Goal: Task Accomplishment & Management: Manage account settings

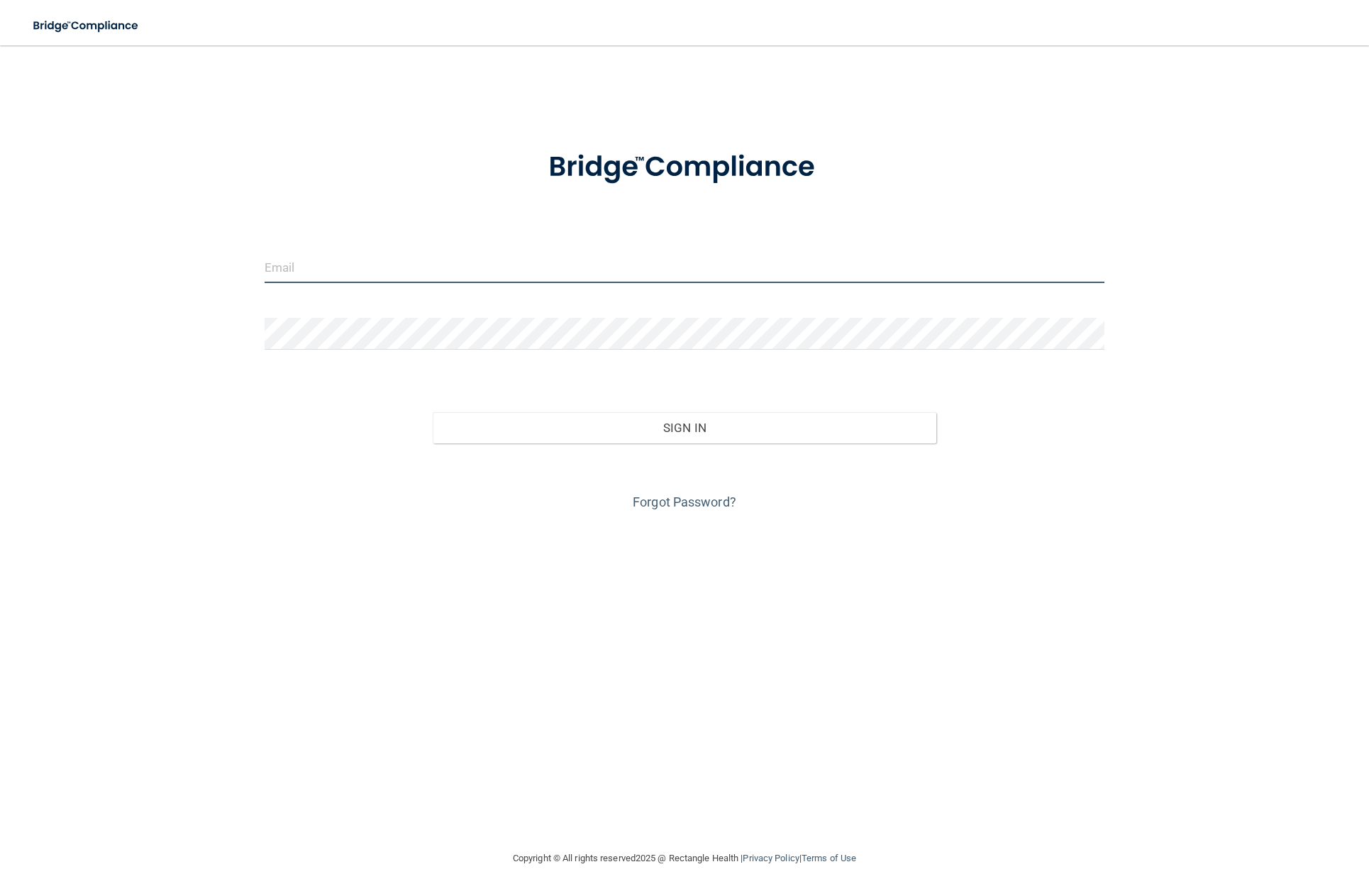
click at [521, 265] on input "email" at bounding box center [684, 267] width 840 height 32
type input "[EMAIL_ADDRESS][DOMAIN_NAME]"
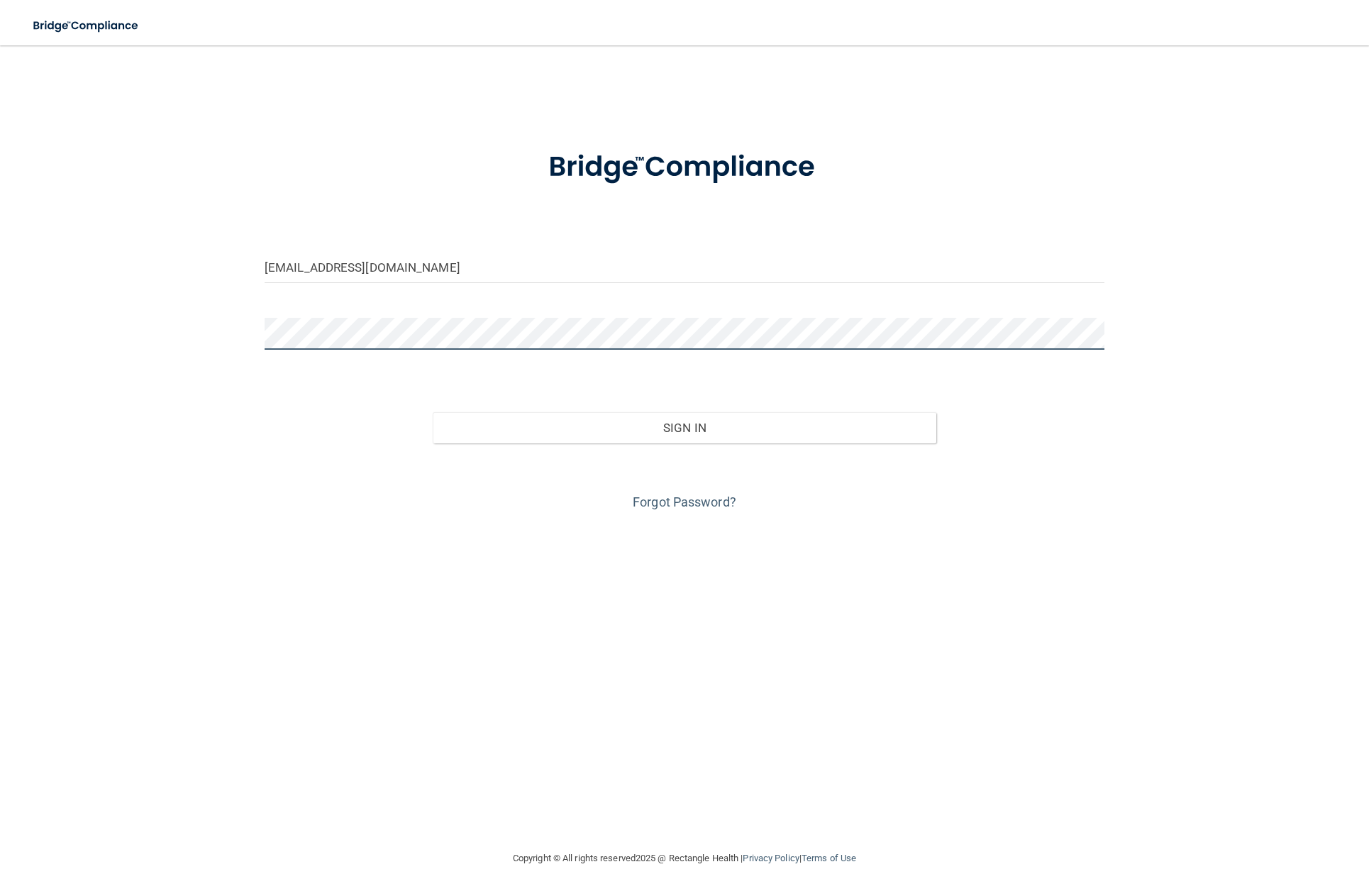
click at [433, 412] on button "Sign In" at bounding box center [685, 428] width 504 height 32
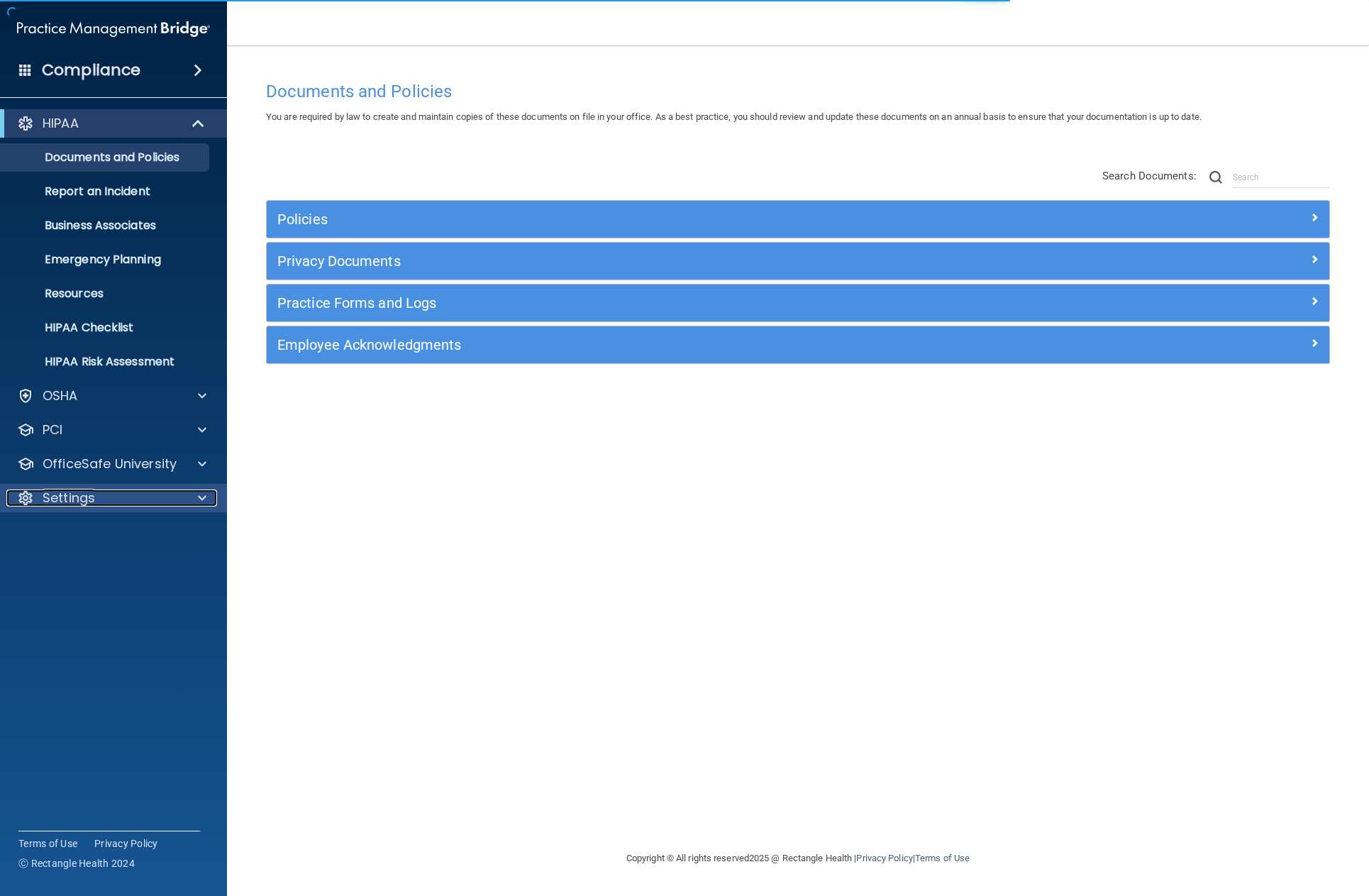
click at [69, 495] on p "Settings" at bounding box center [69, 498] width 52 height 17
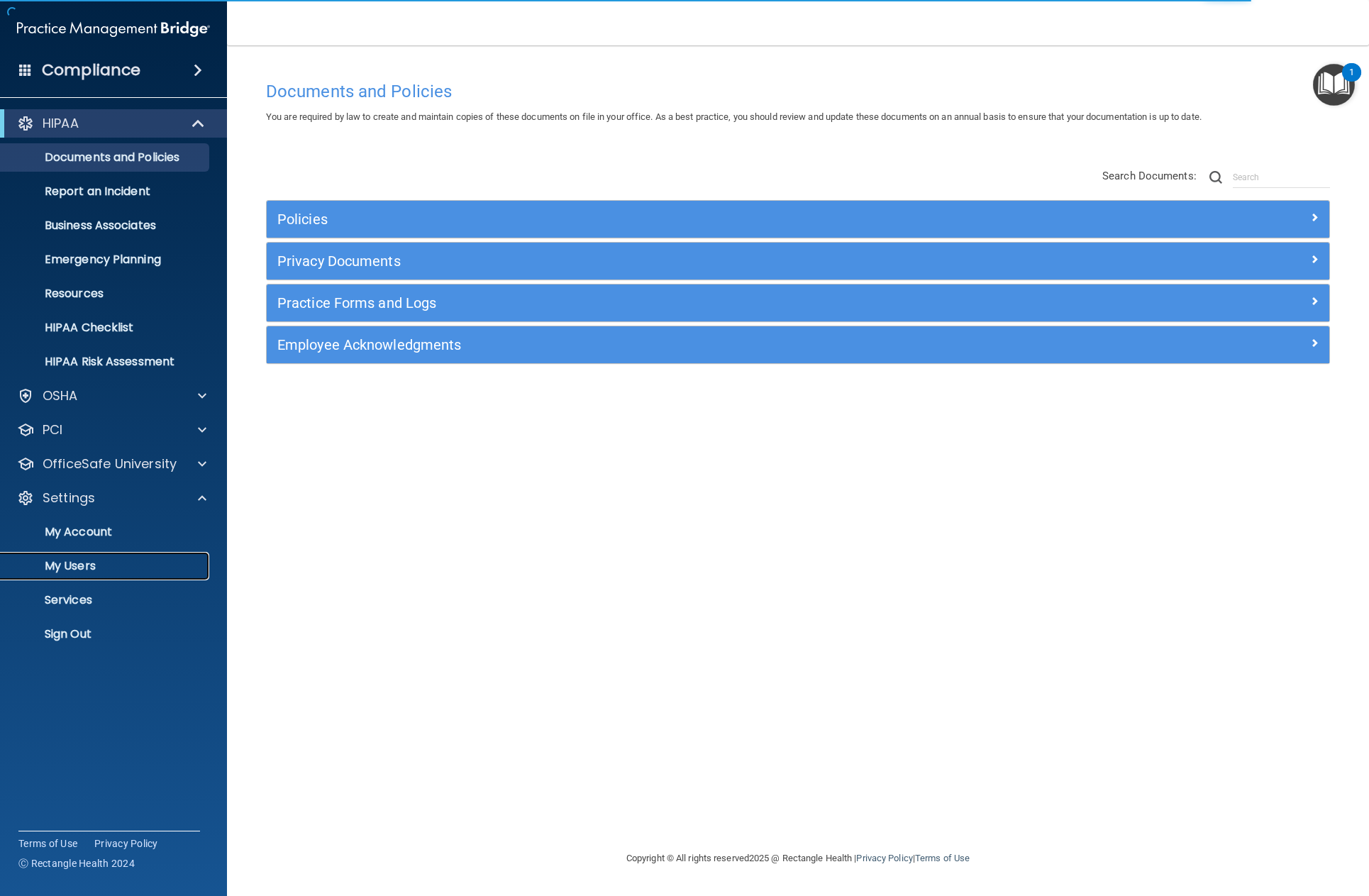
click at [62, 562] on p "My Users" at bounding box center [106, 566] width 193 height 14
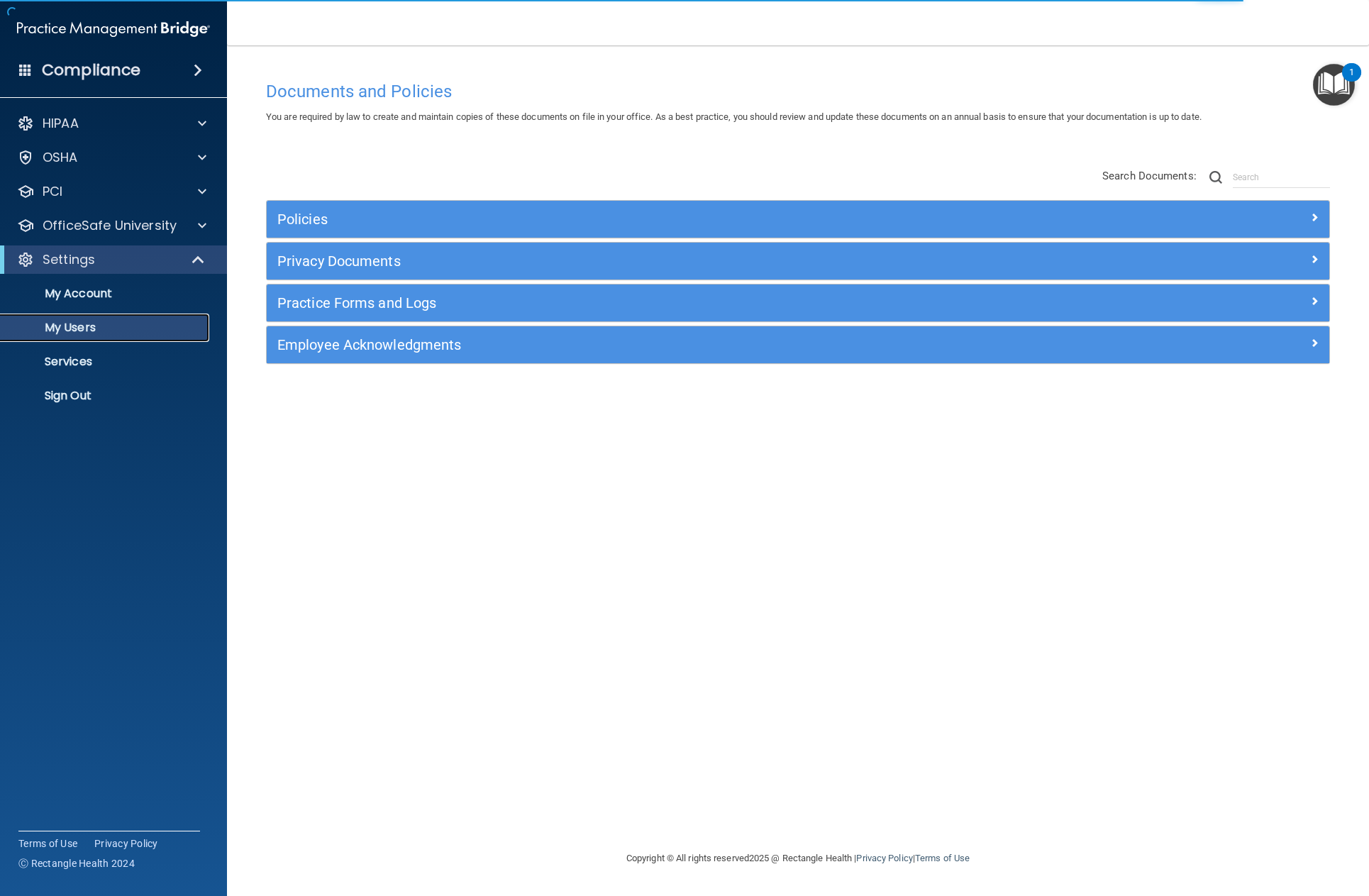
select select "20"
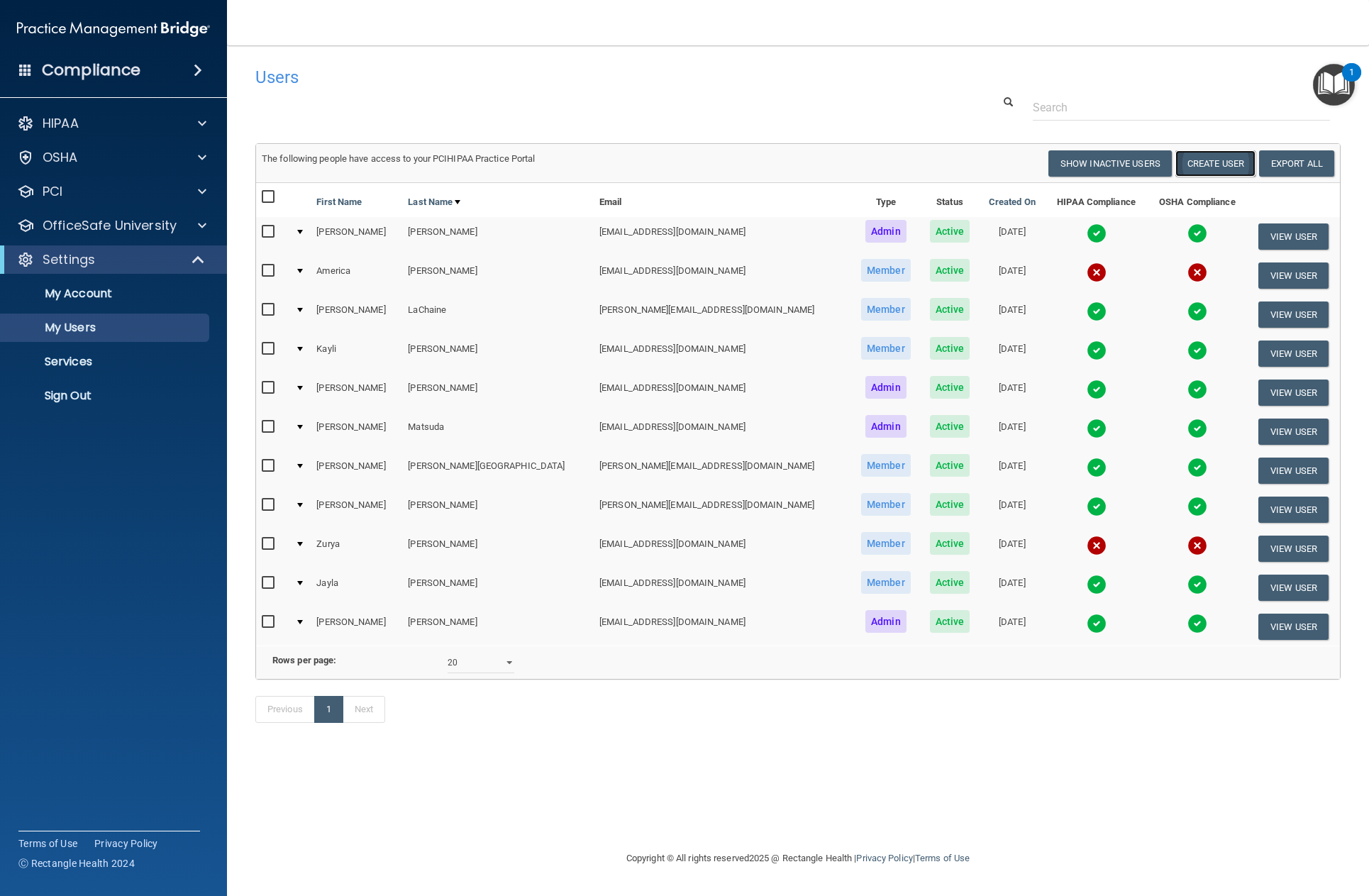
click at [1220, 169] on button "Create User" at bounding box center [1216, 163] width 80 height 26
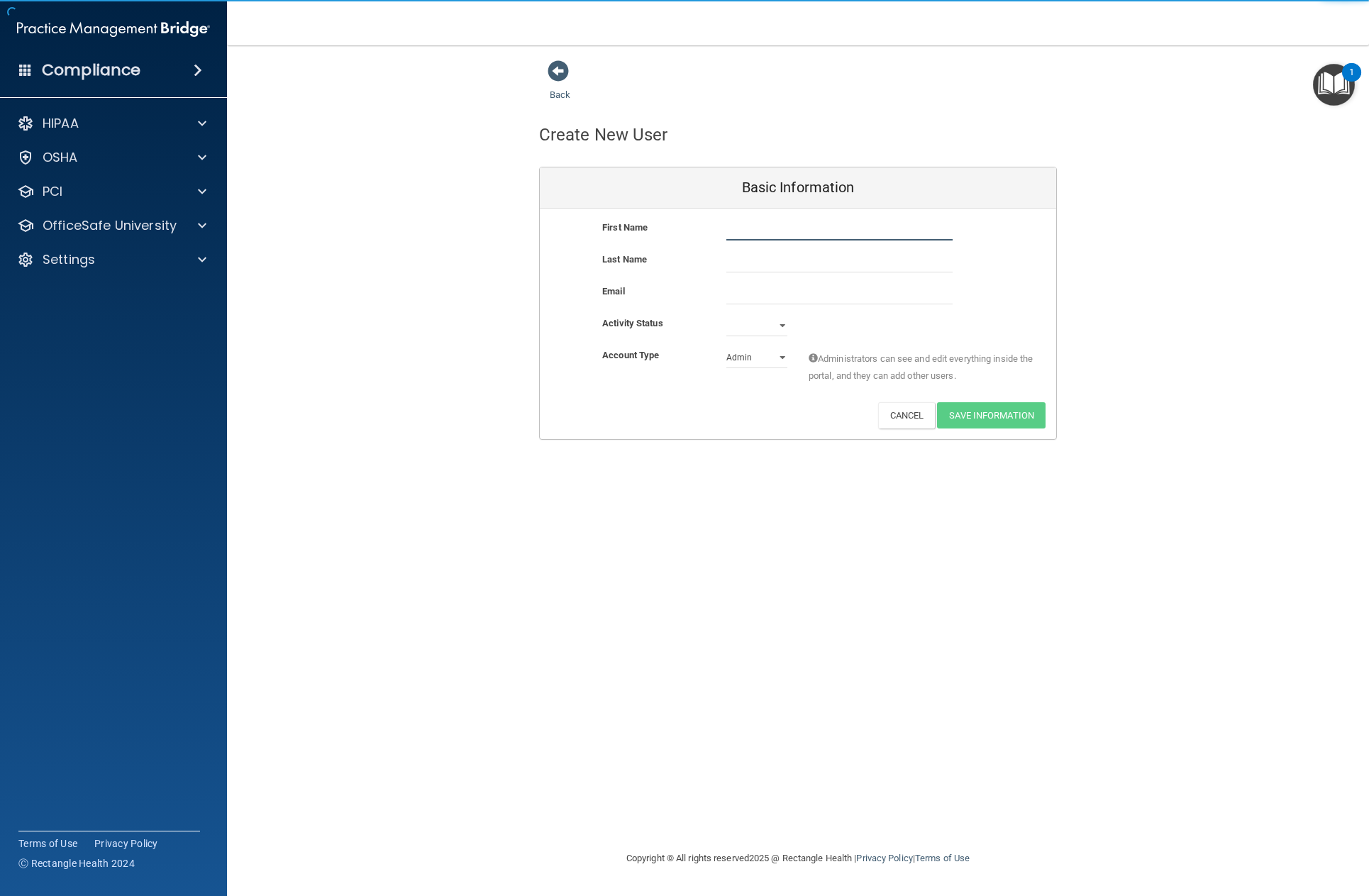
click at [783, 226] on input "text" at bounding box center [840, 230] width 226 height 22
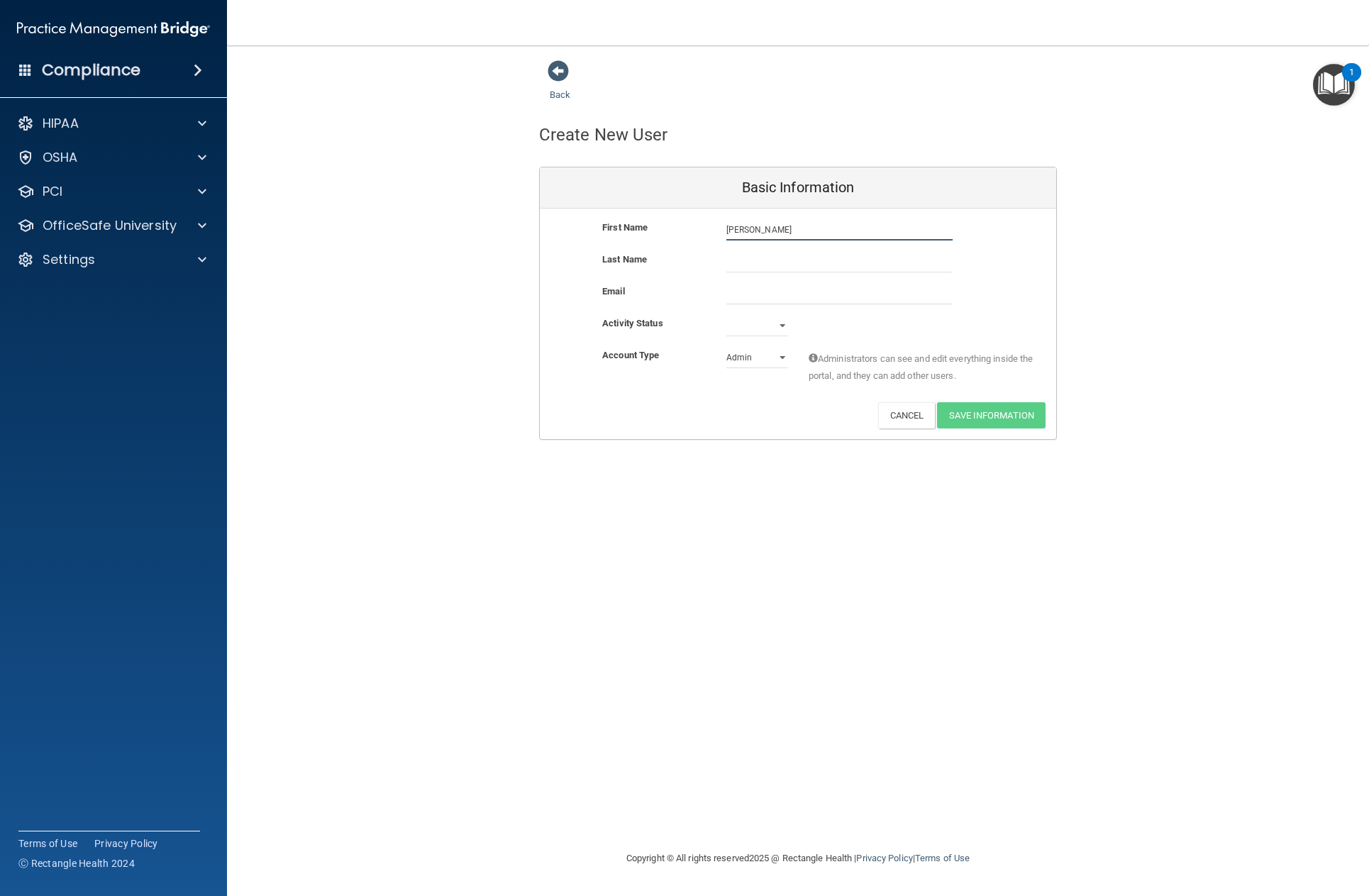
type input "[PERSON_NAME]"
type input "[PERSON_NAME][EMAIL_ADDRESS][DOMAIN_NAME]"
click at [720, 326] on div "Active Inactive" at bounding box center [757, 328] width 82 height 22
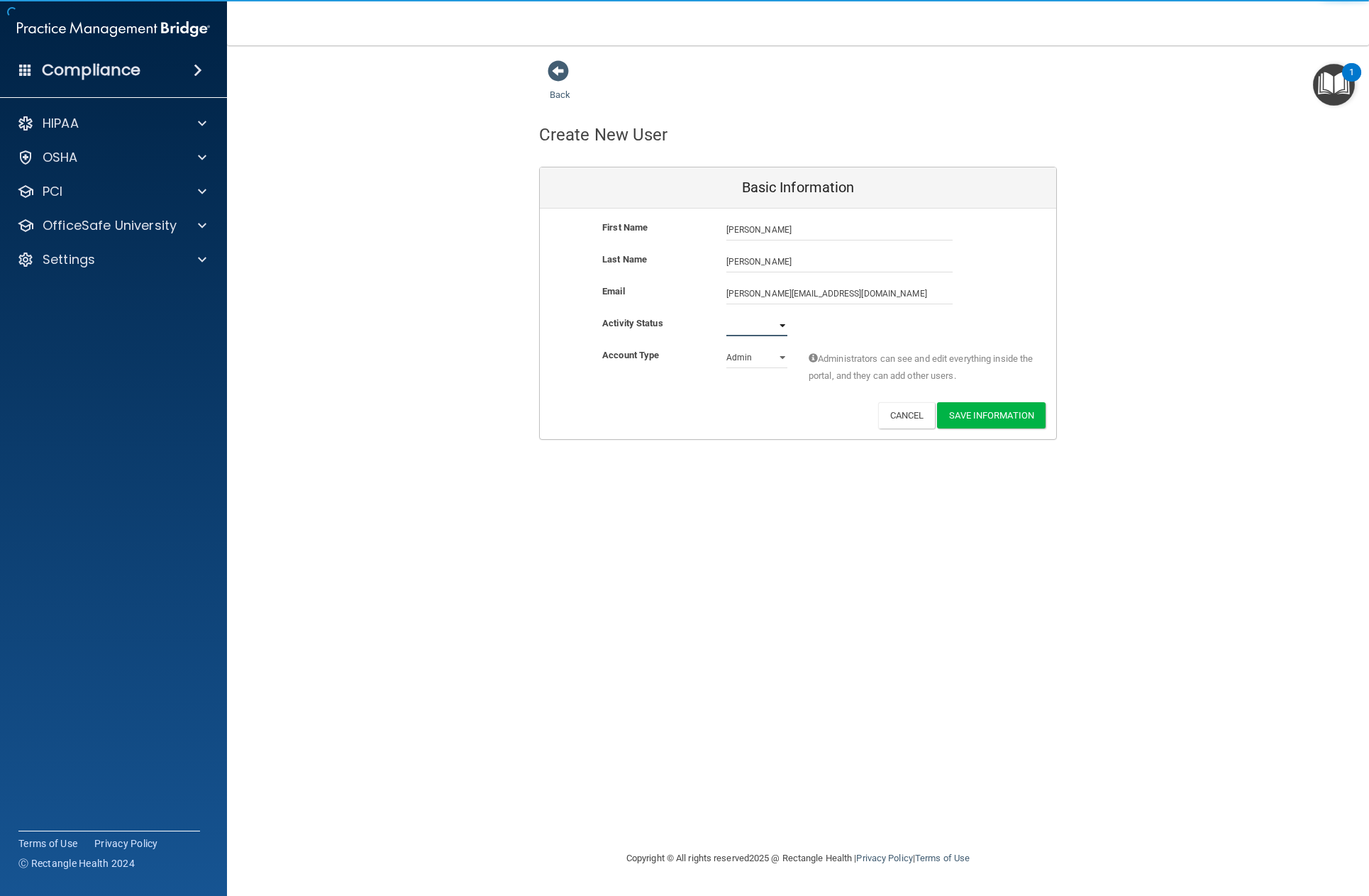
click at [732, 332] on select "Active Inactive" at bounding box center [757, 326] width 61 height 22
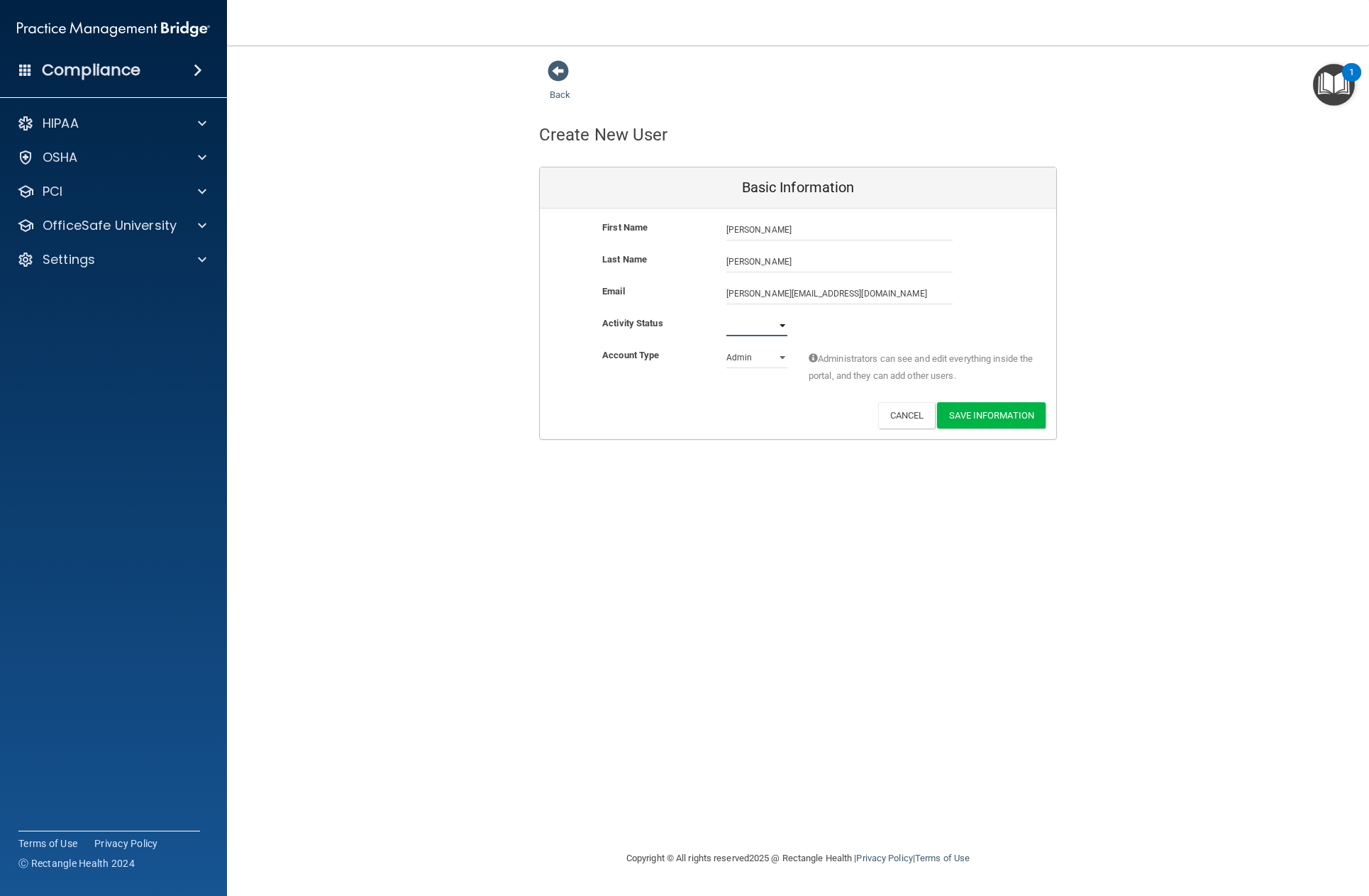
select select "active"
click at [726, 315] on select "Active Inactive" at bounding box center [757, 326] width 61 height 22
click at [745, 360] on select "Admin Member" at bounding box center [757, 357] width 61 height 22
select select "practice_member"
click at [726, 347] on select "Admin Member" at bounding box center [757, 357] width 61 height 22
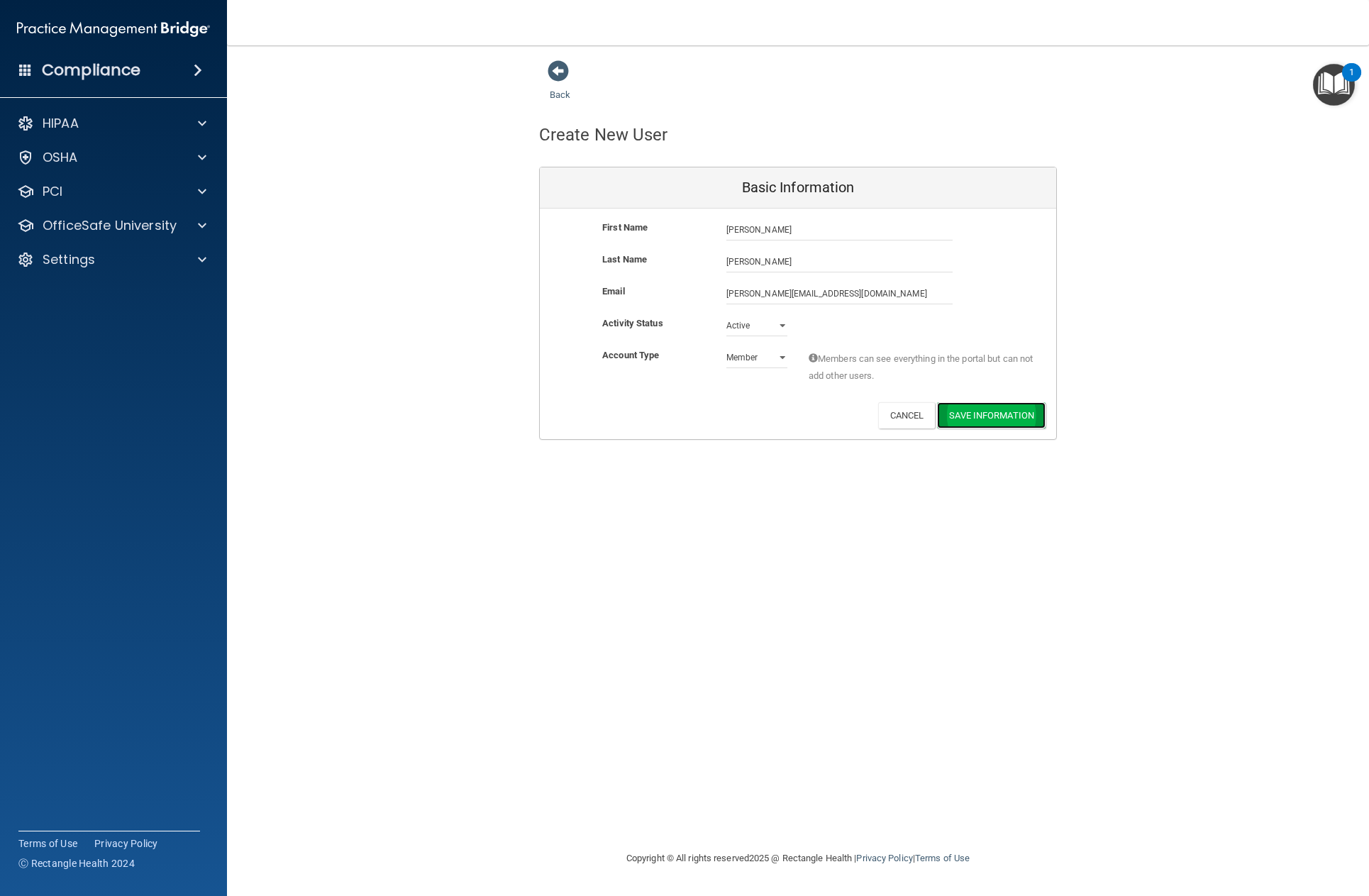
click at [969, 410] on button "Save Information" at bounding box center [991, 415] width 109 height 26
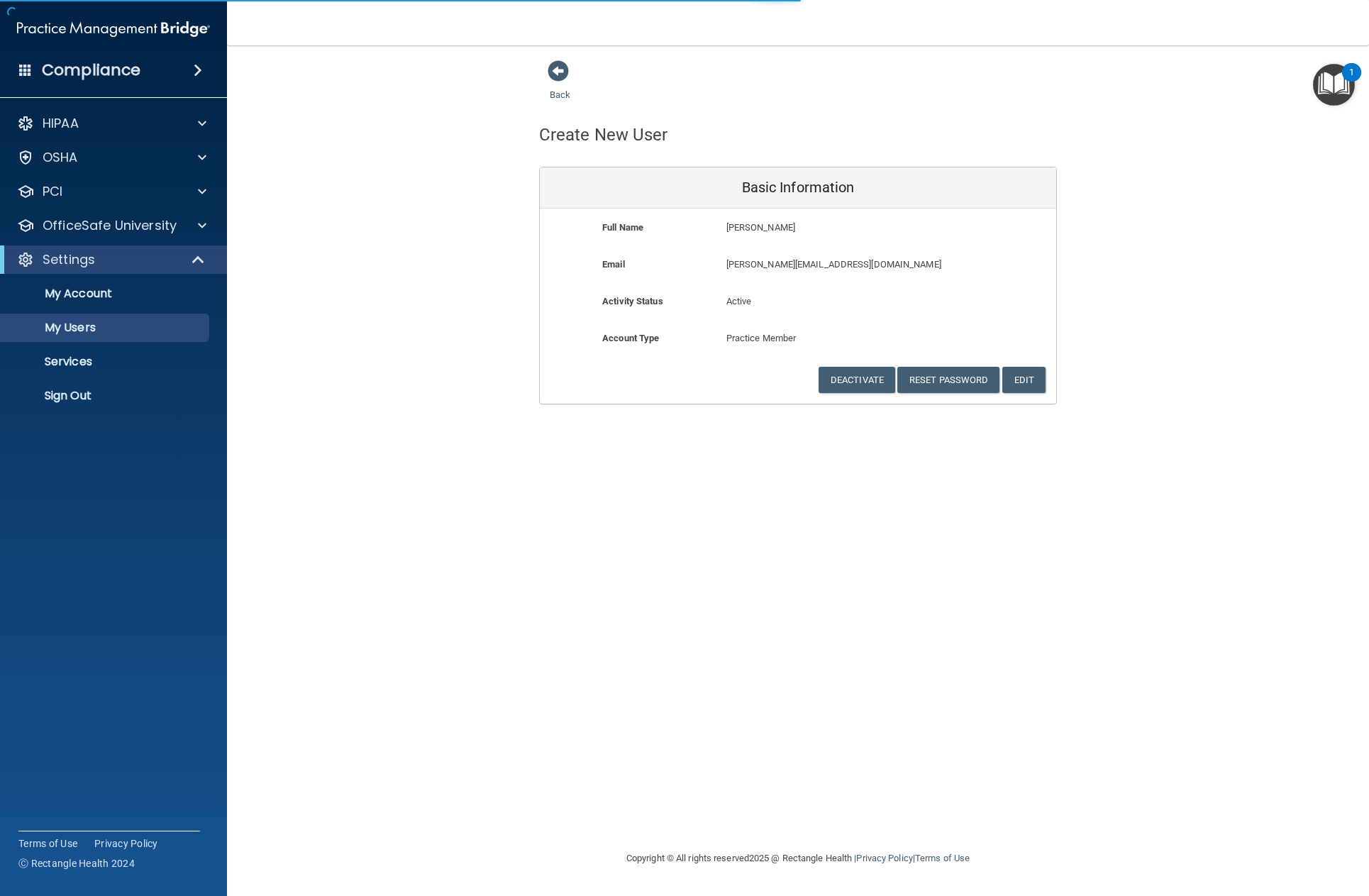
select select "20"
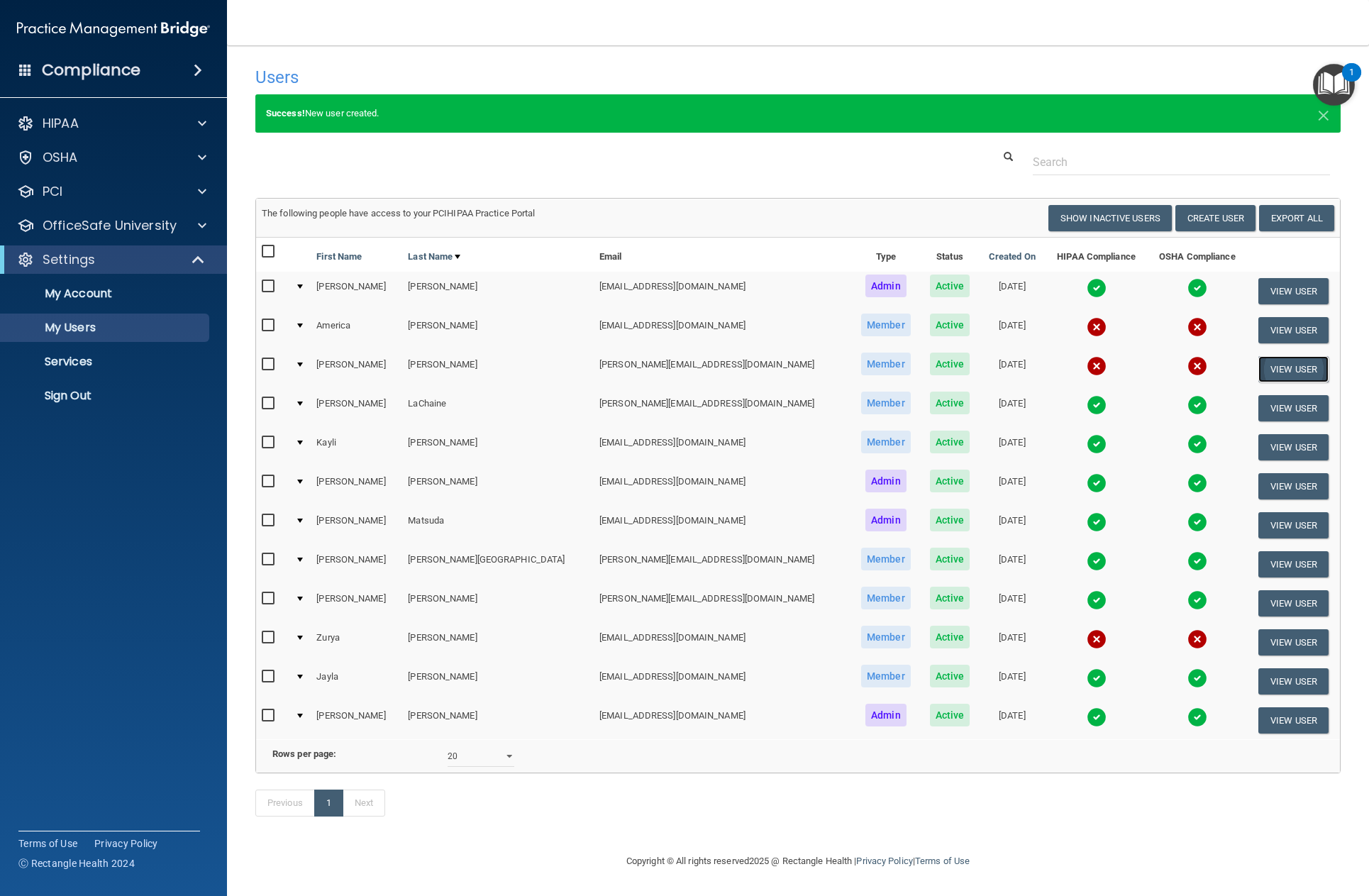
click at [1267, 362] on button "View User" at bounding box center [1293, 369] width 70 height 26
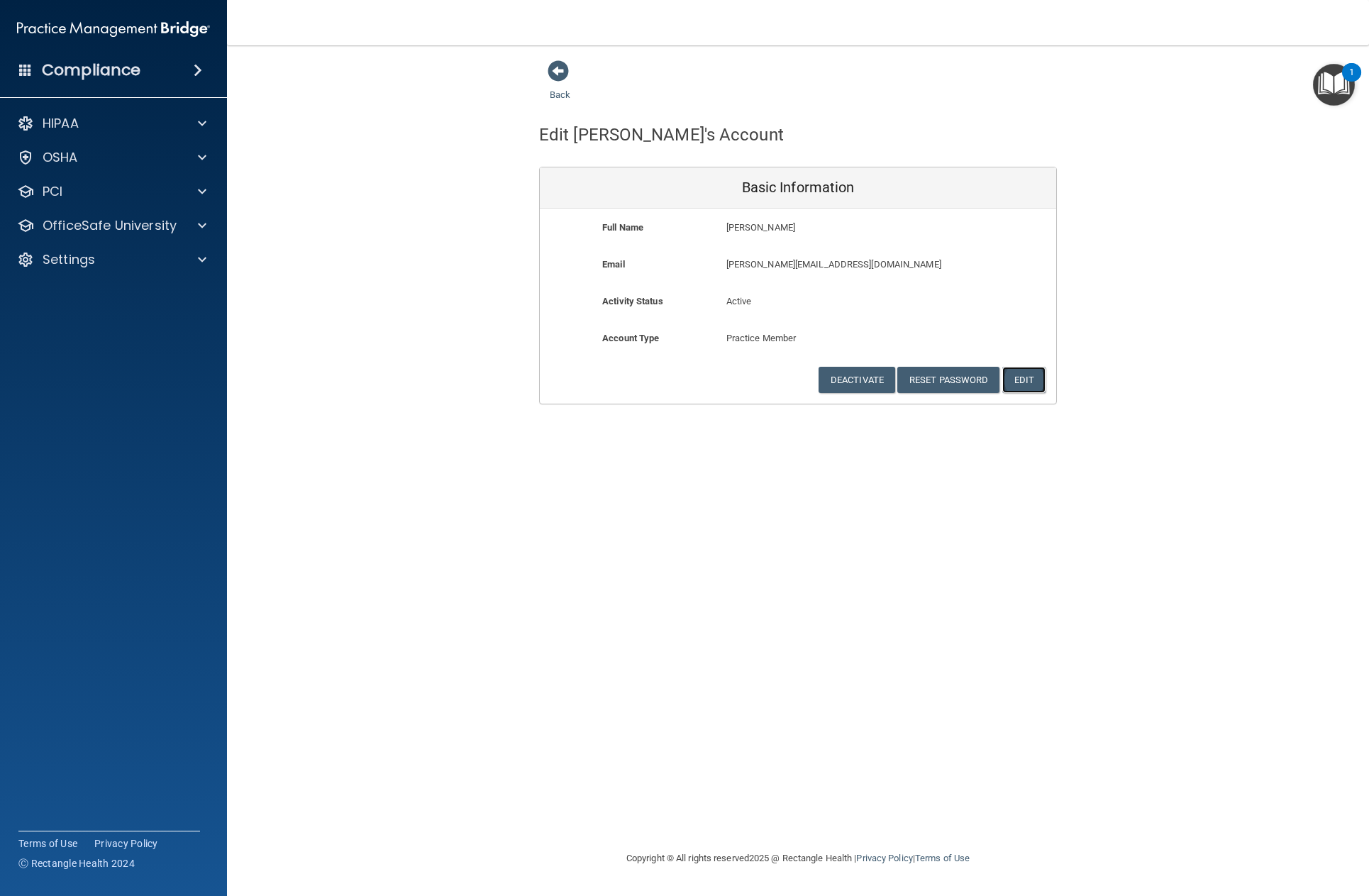
click at [1034, 381] on button "Edit" at bounding box center [1024, 380] width 43 height 26
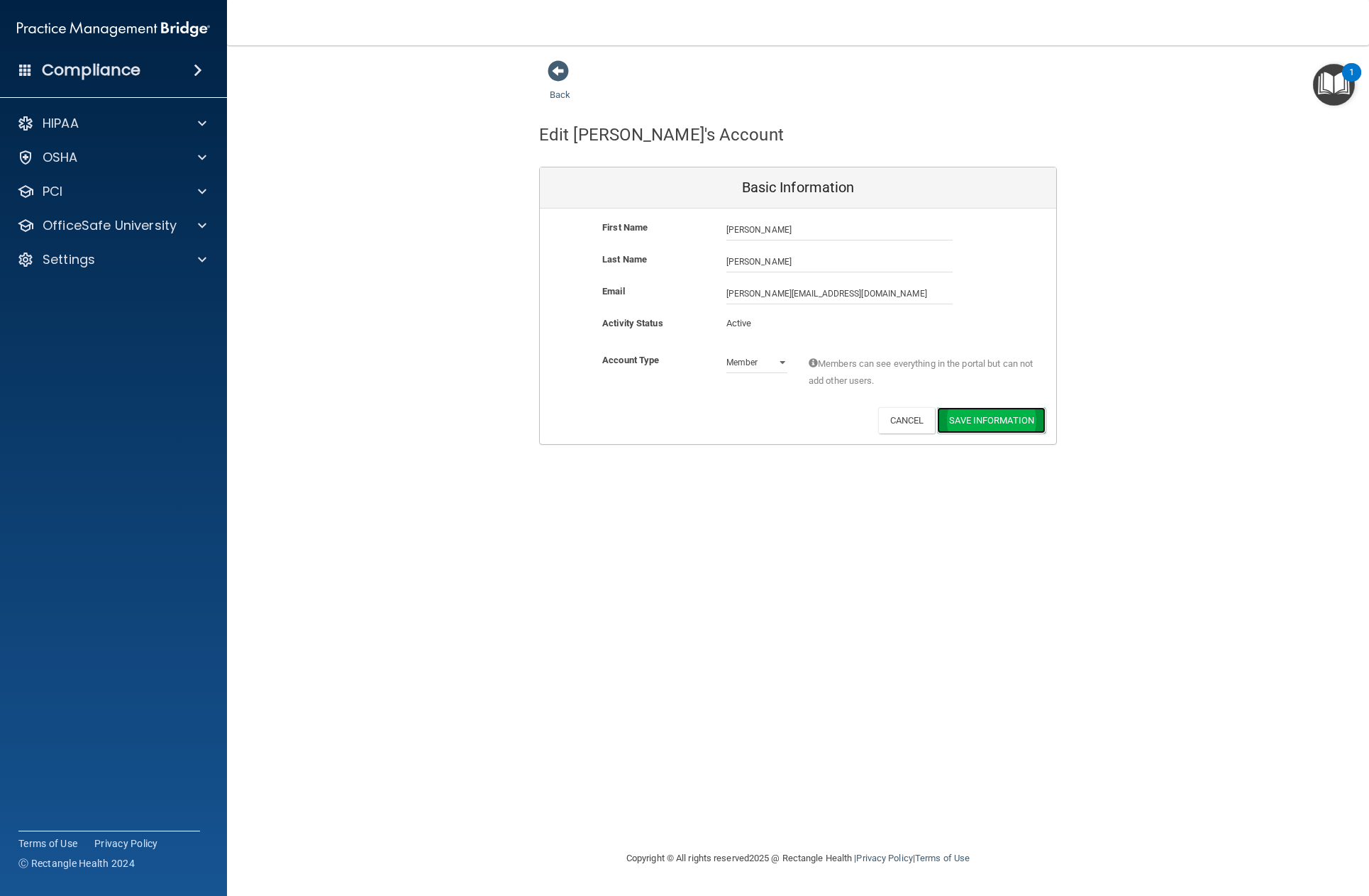
click at [961, 418] on button "Save Information" at bounding box center [991, 420] width 109 height 26
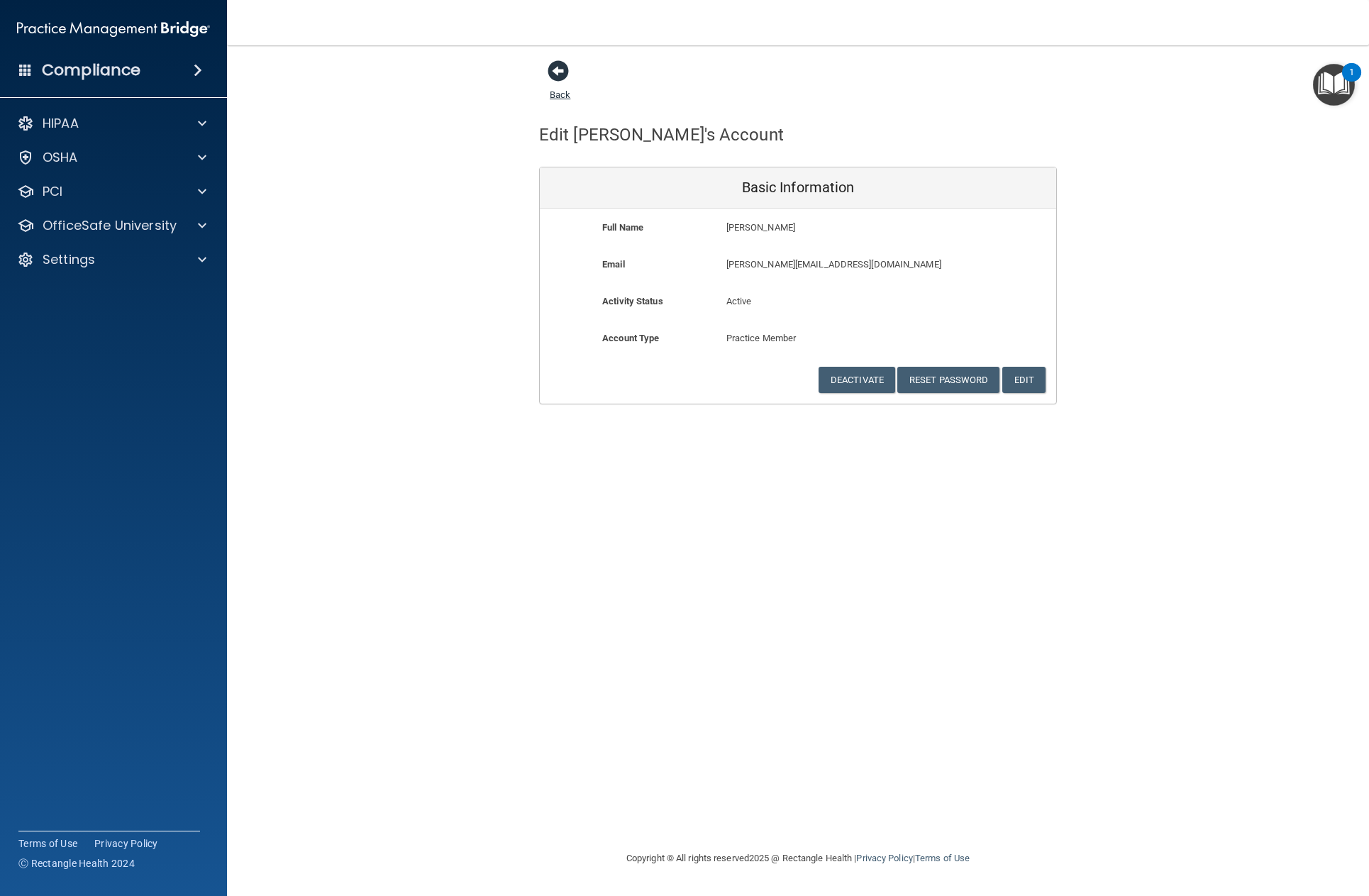
click at [558, 68] on span at bounding box center [559, 71] width 22 height 22
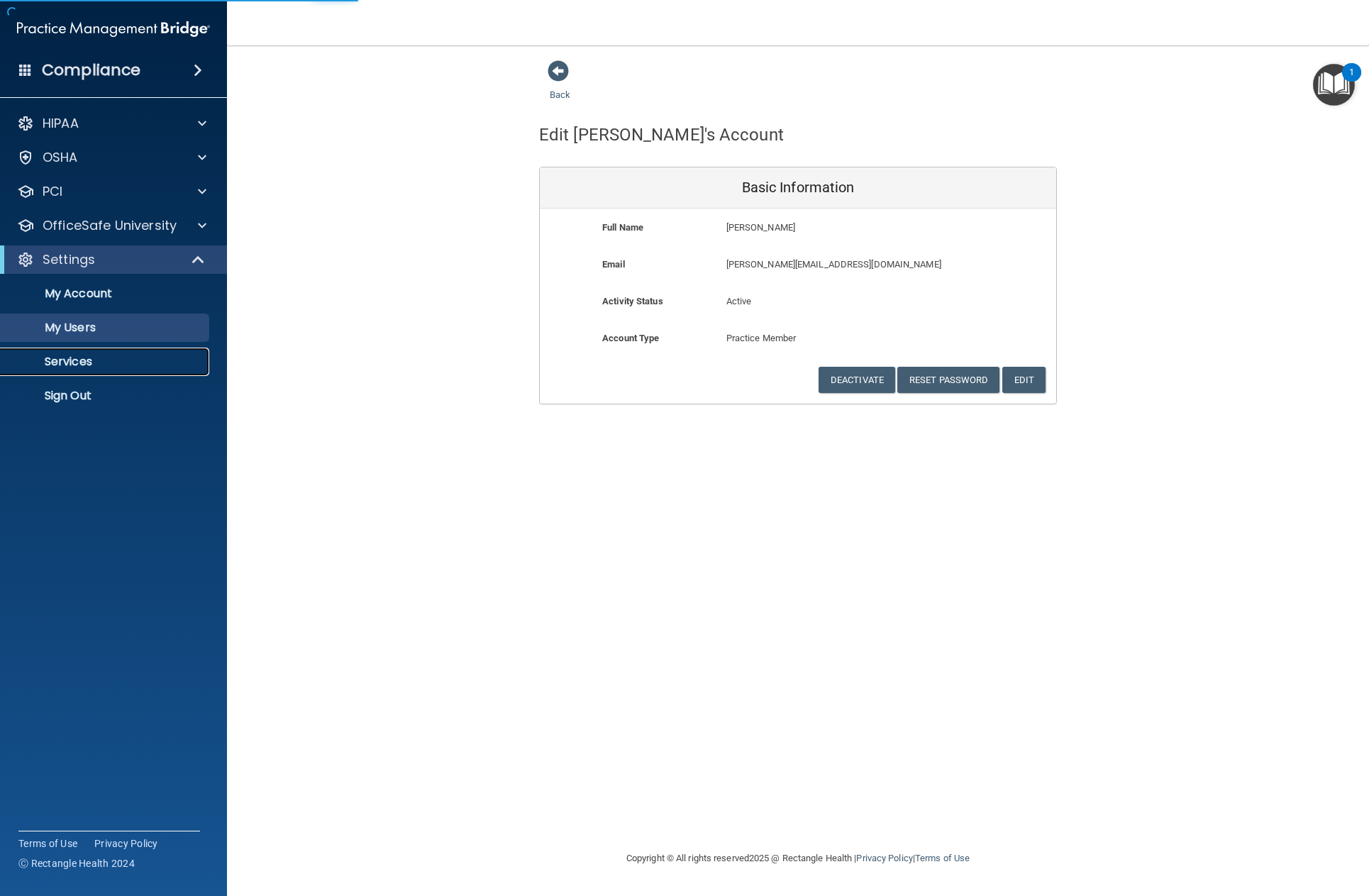
click at [84, 362] on p "Services" at bounding box center [106, 361] width 193 height 14
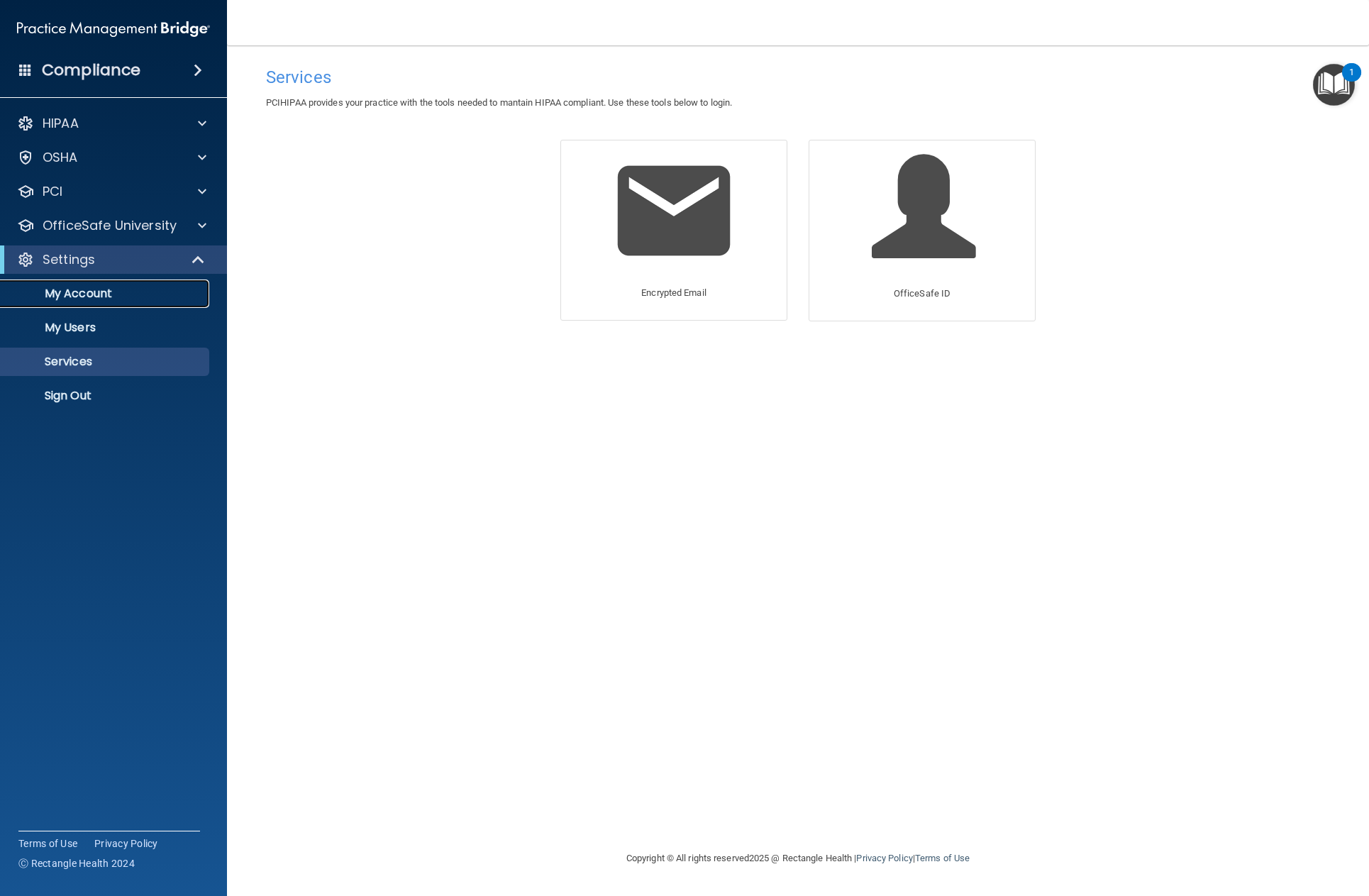
click at [96, 287] on p "My Account" at bounding box center [106, 294] width 193 height 14
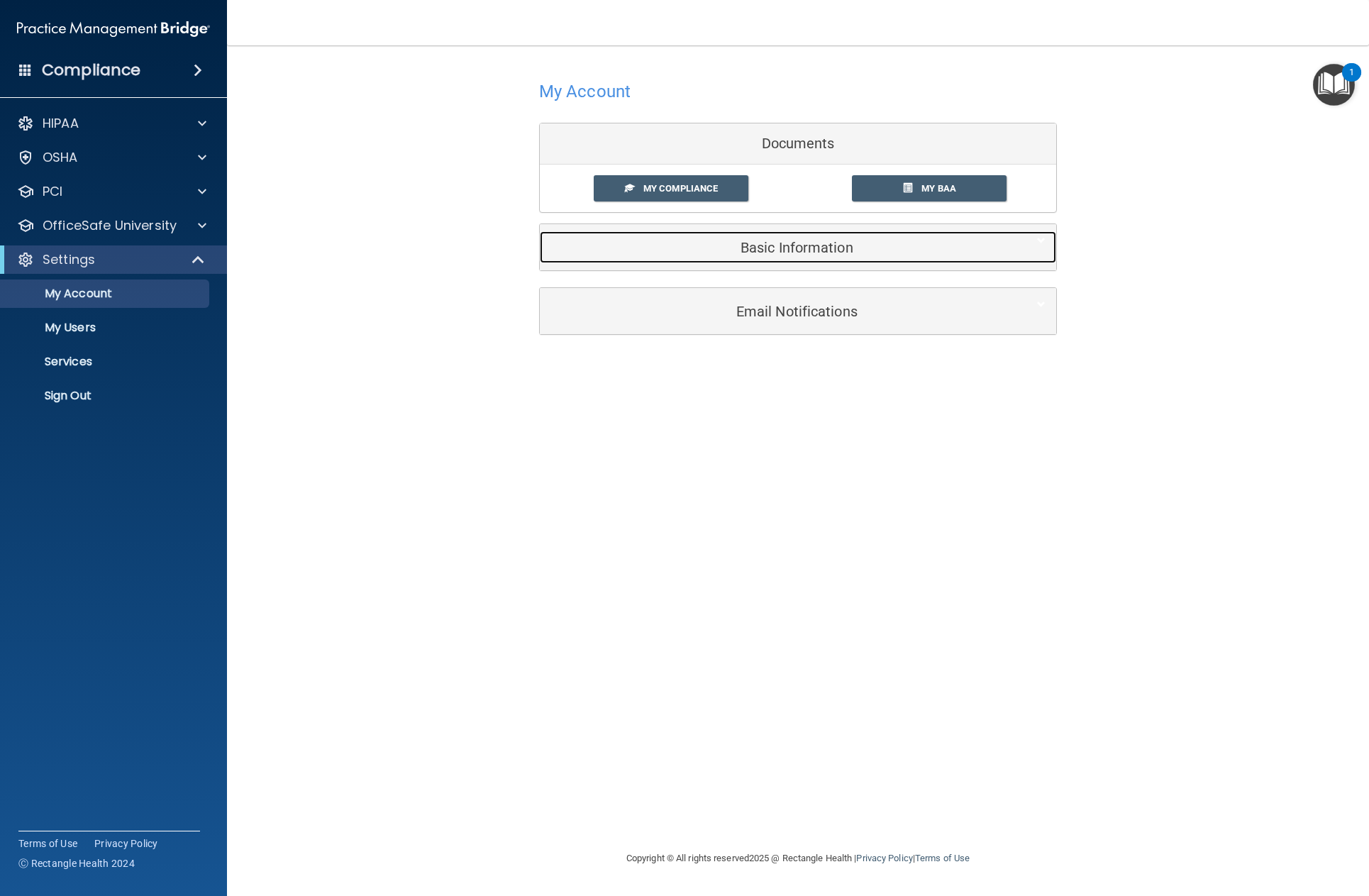
click at [666, 245] on h5 "Basic Information" at bounding box center [776, 247] width 451 height 15
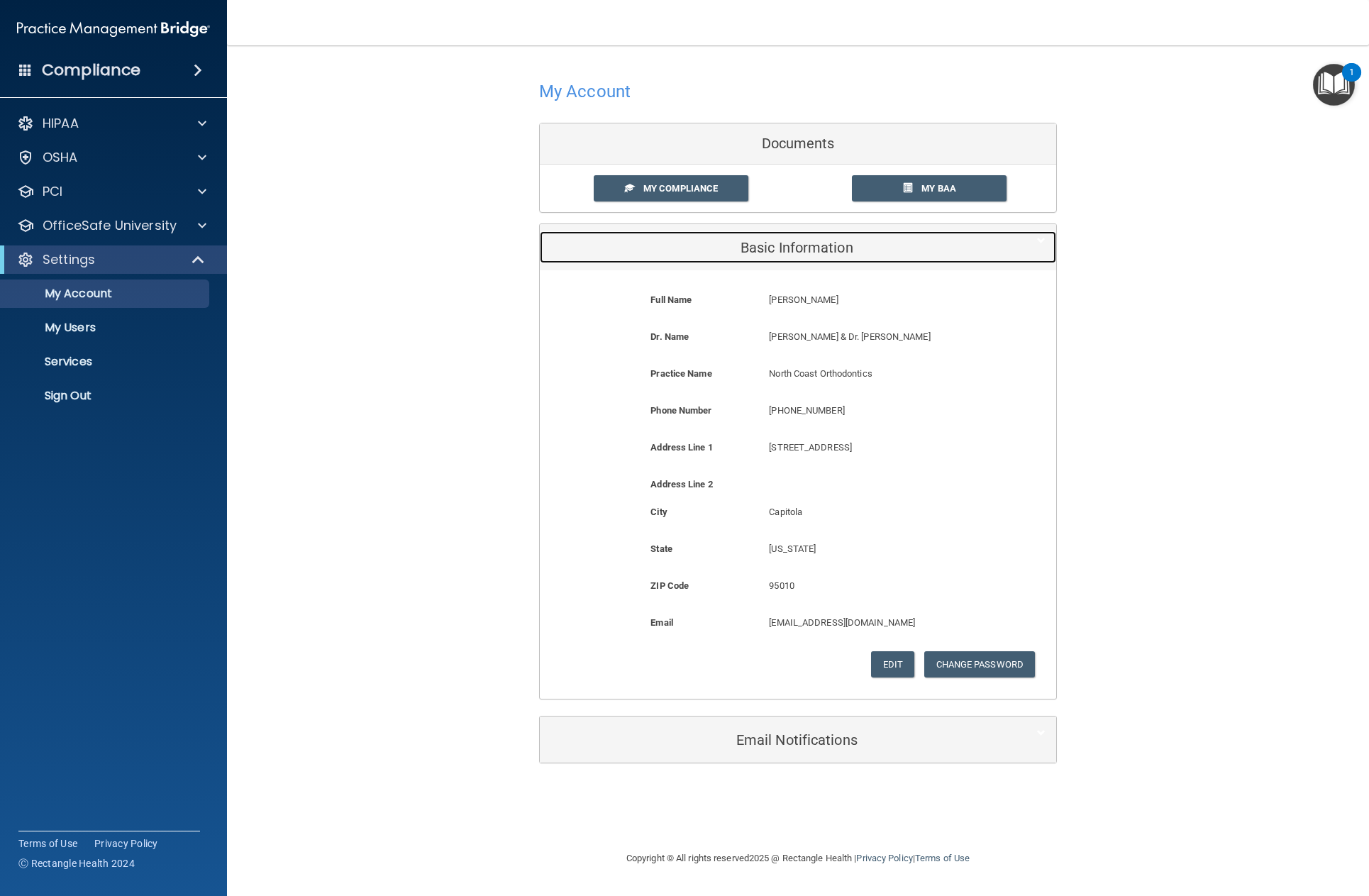
click at [666, 245] on h5 "Basic Information" at bounding box center [776, 247] width 451 height 15
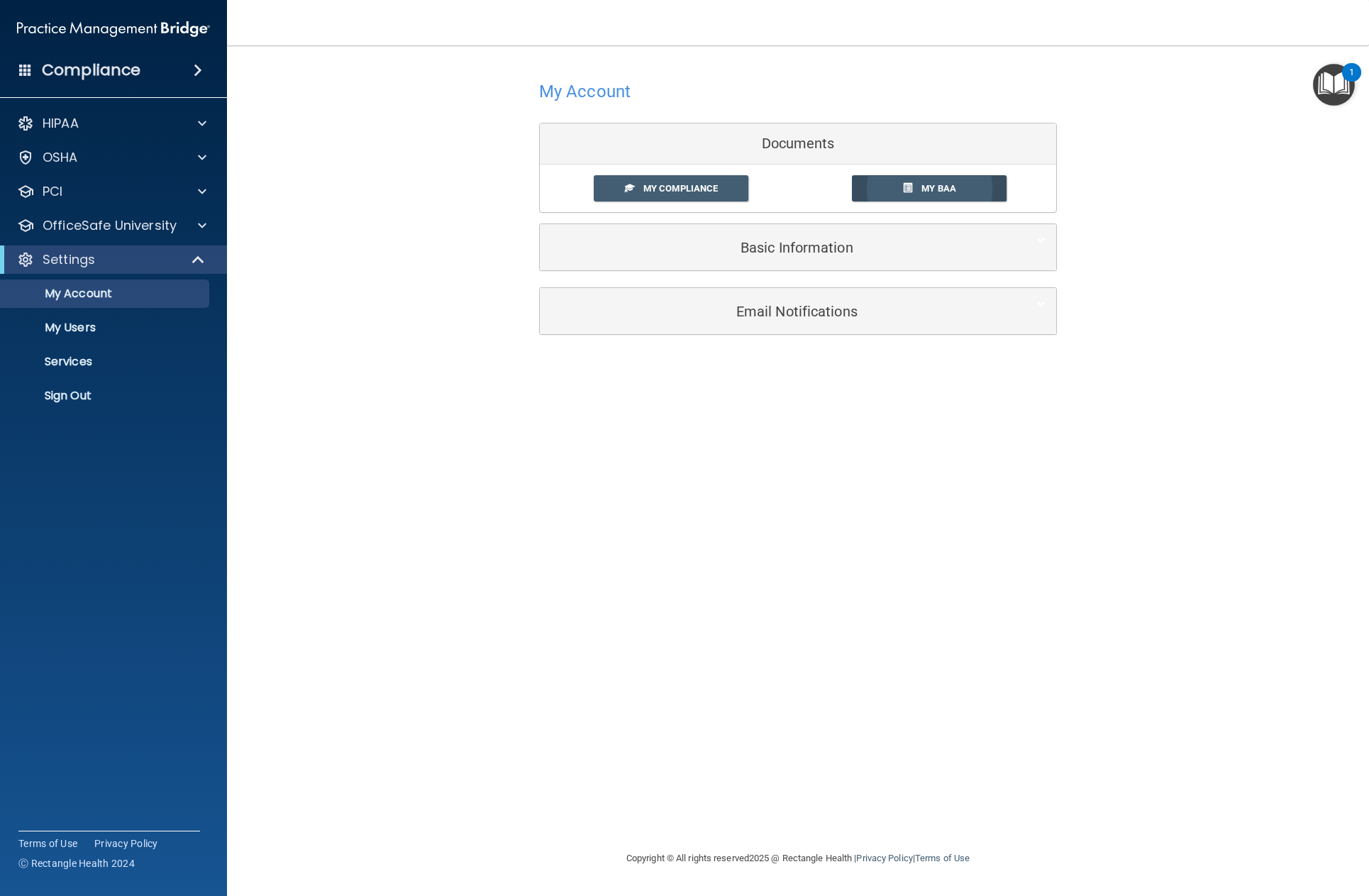
click at [901, 183] on link "My BAA" at bounding box center [930, 188] width 156 height 26
click at [712, 190] on span "My Compliance" at bounding box center [680, 189] width 75 height 11
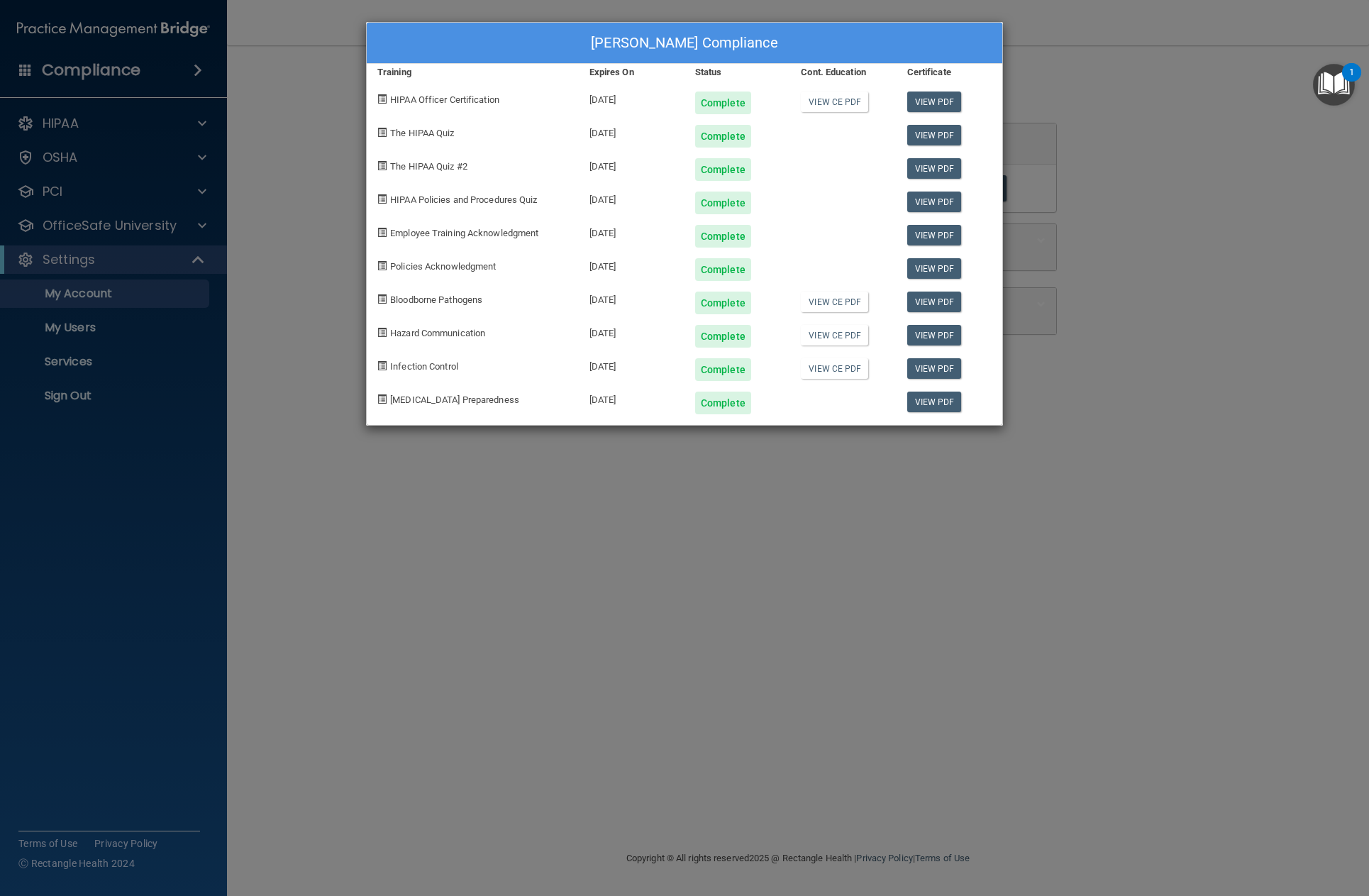
click at [1221, 215] on div "[PERSON_NAME] Compliance Training Expires On Status Cont. Education Certificate…" at bounding box center [684, 448] width 1369 height 896
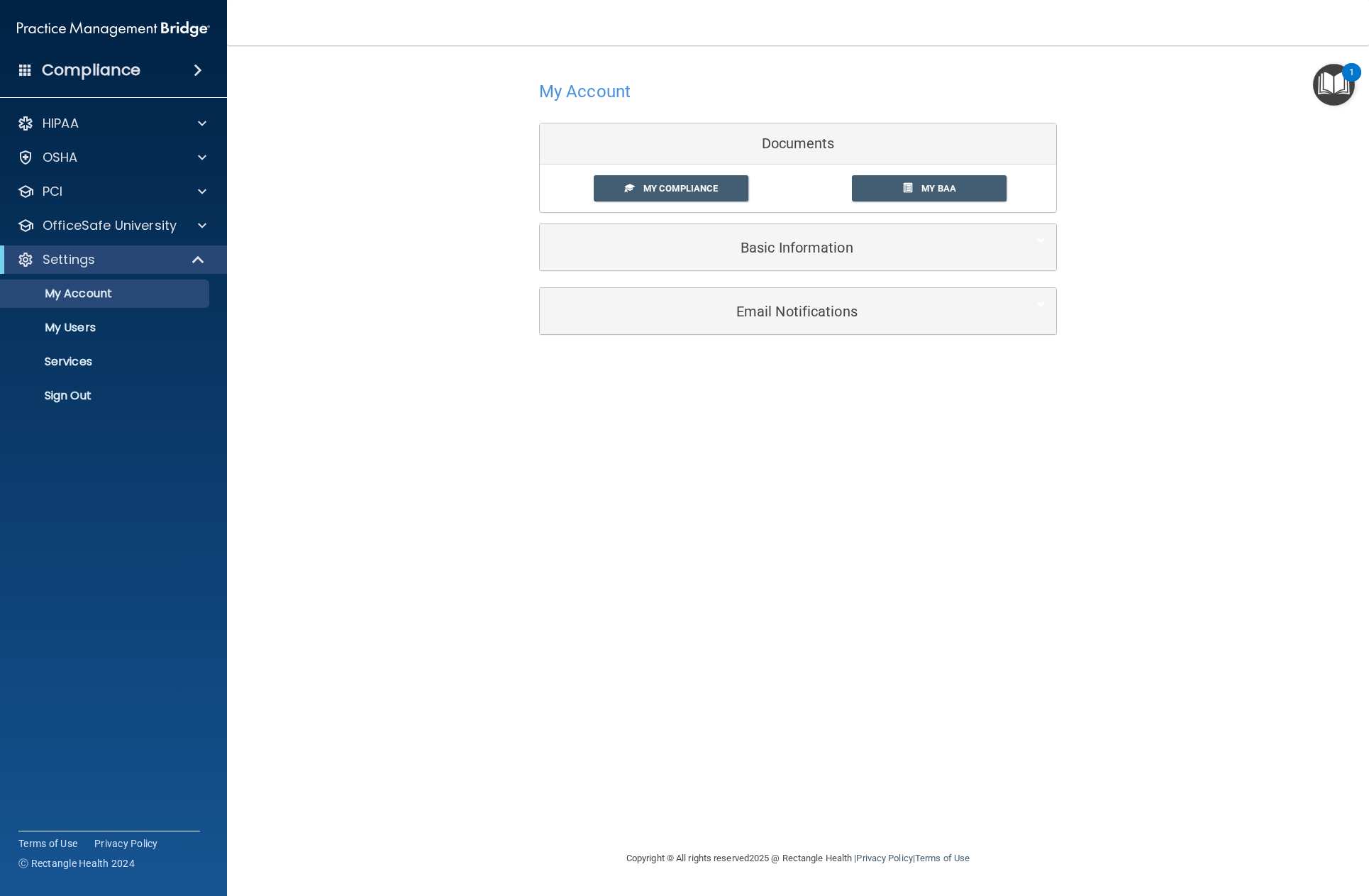
click at [196, 65] on span at bounding box center [197, 70] width 8 height 17
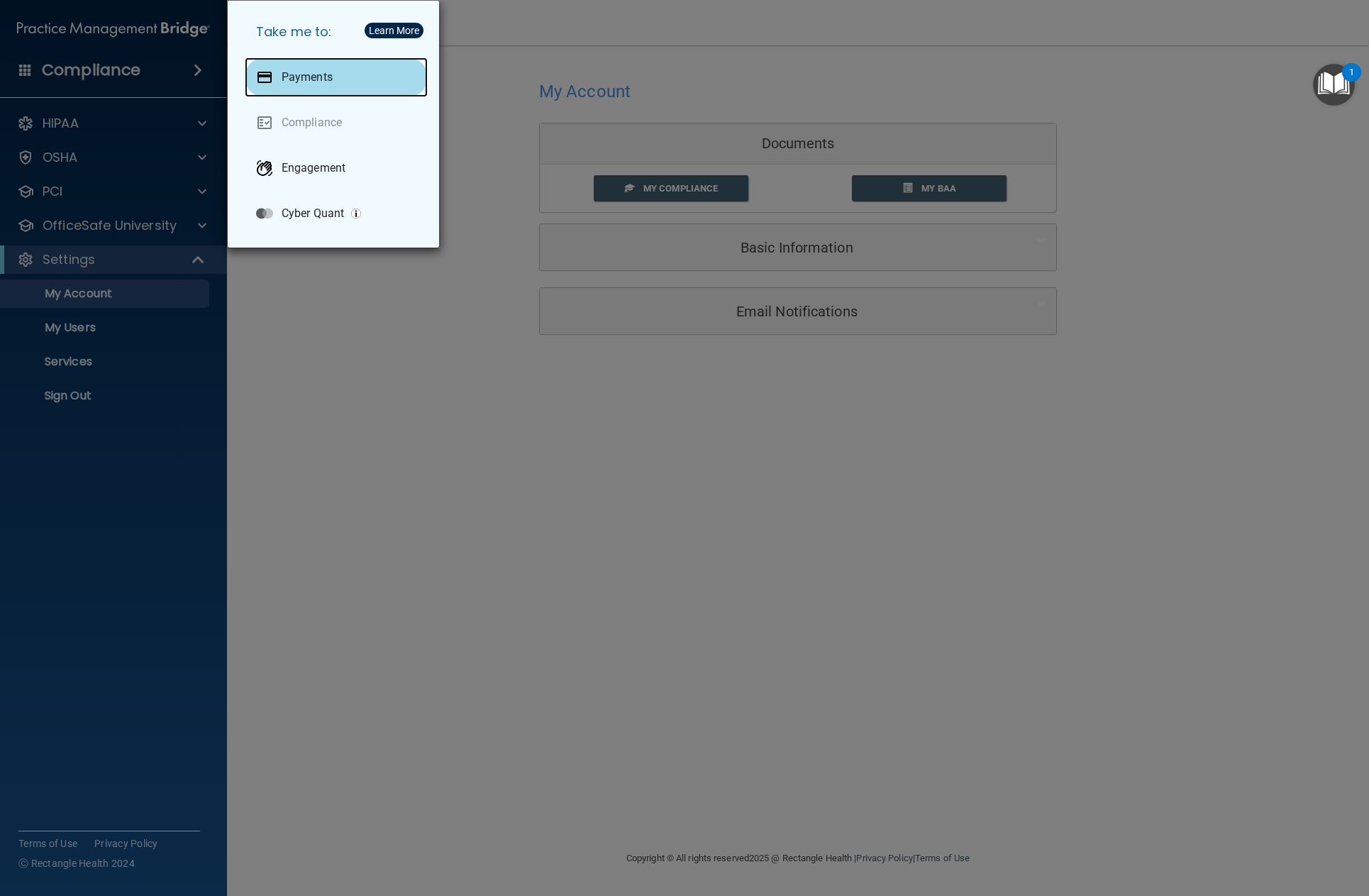
click at [314, 75] on p "Payments" at bounding box center [307, 77] width 51 height 14
click at [201, 194] on div "Take me to: Payments Compliance Engagement Cyber Quant" at bounding box center [684, 448] width 1369 height 896
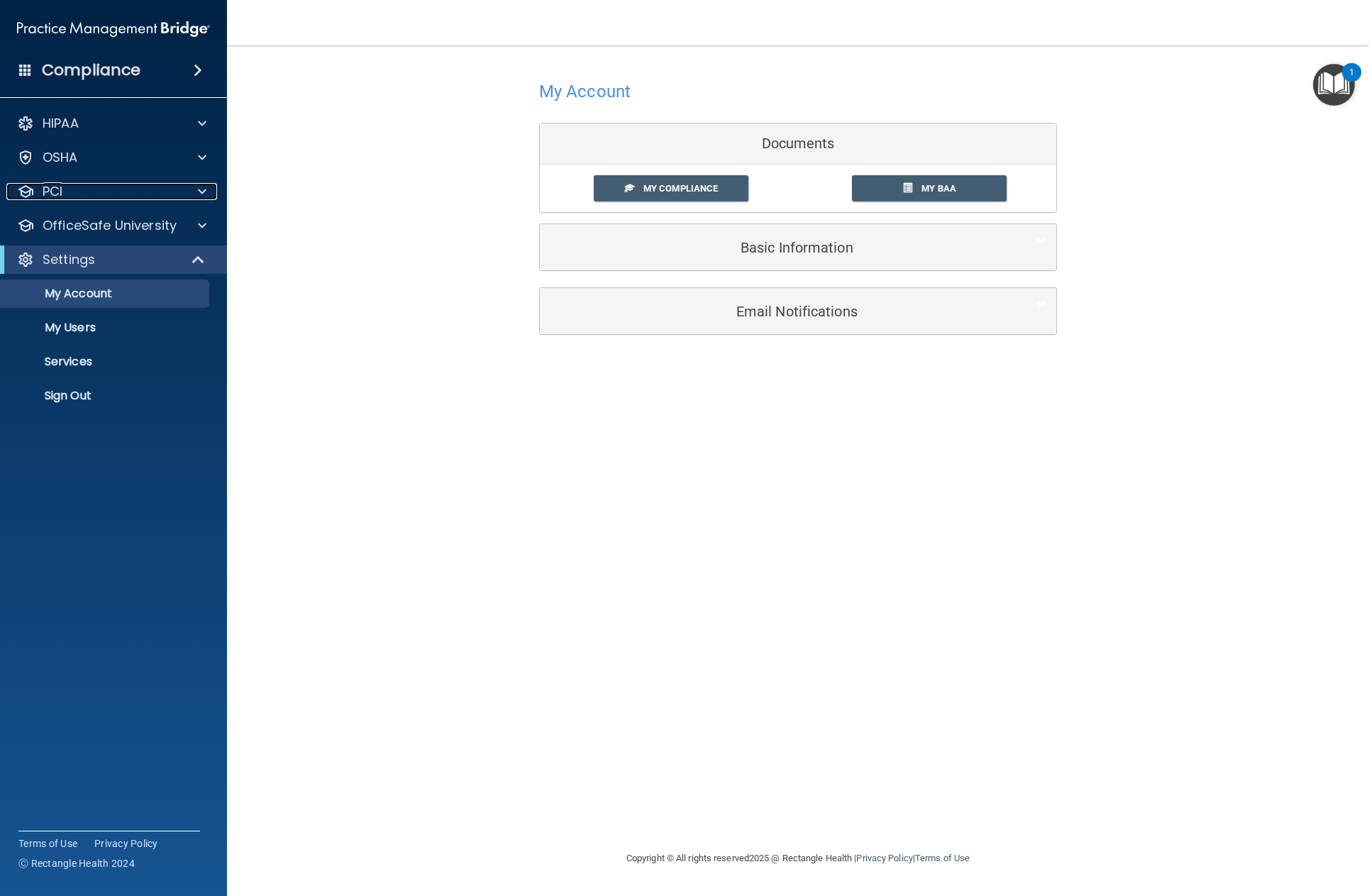
click at [201, 194] on span at bounding box center [202, 192] width 8 height 17
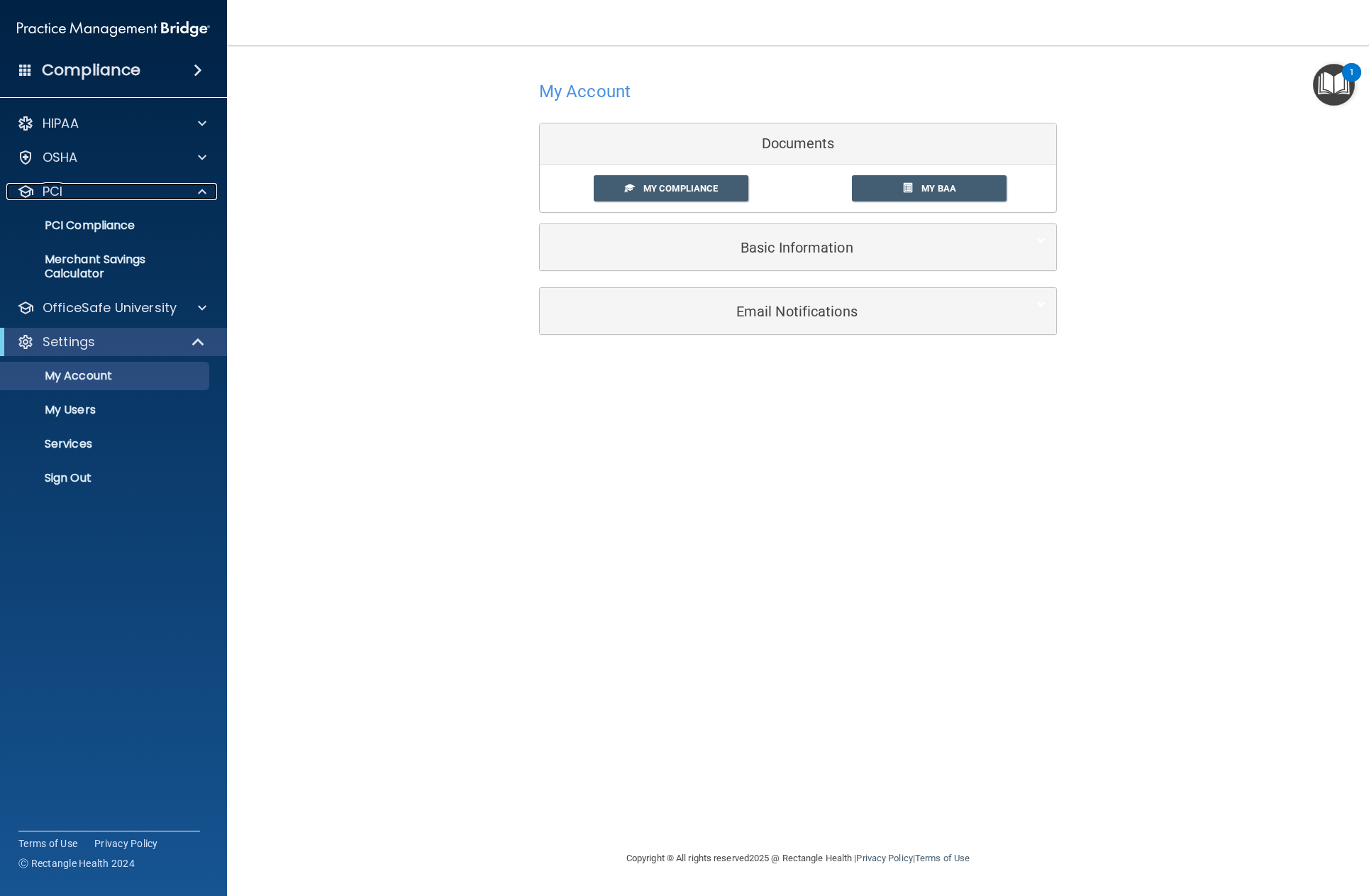
click at [201, 194] on span at bounding box center [202, 192] width 8 height 17
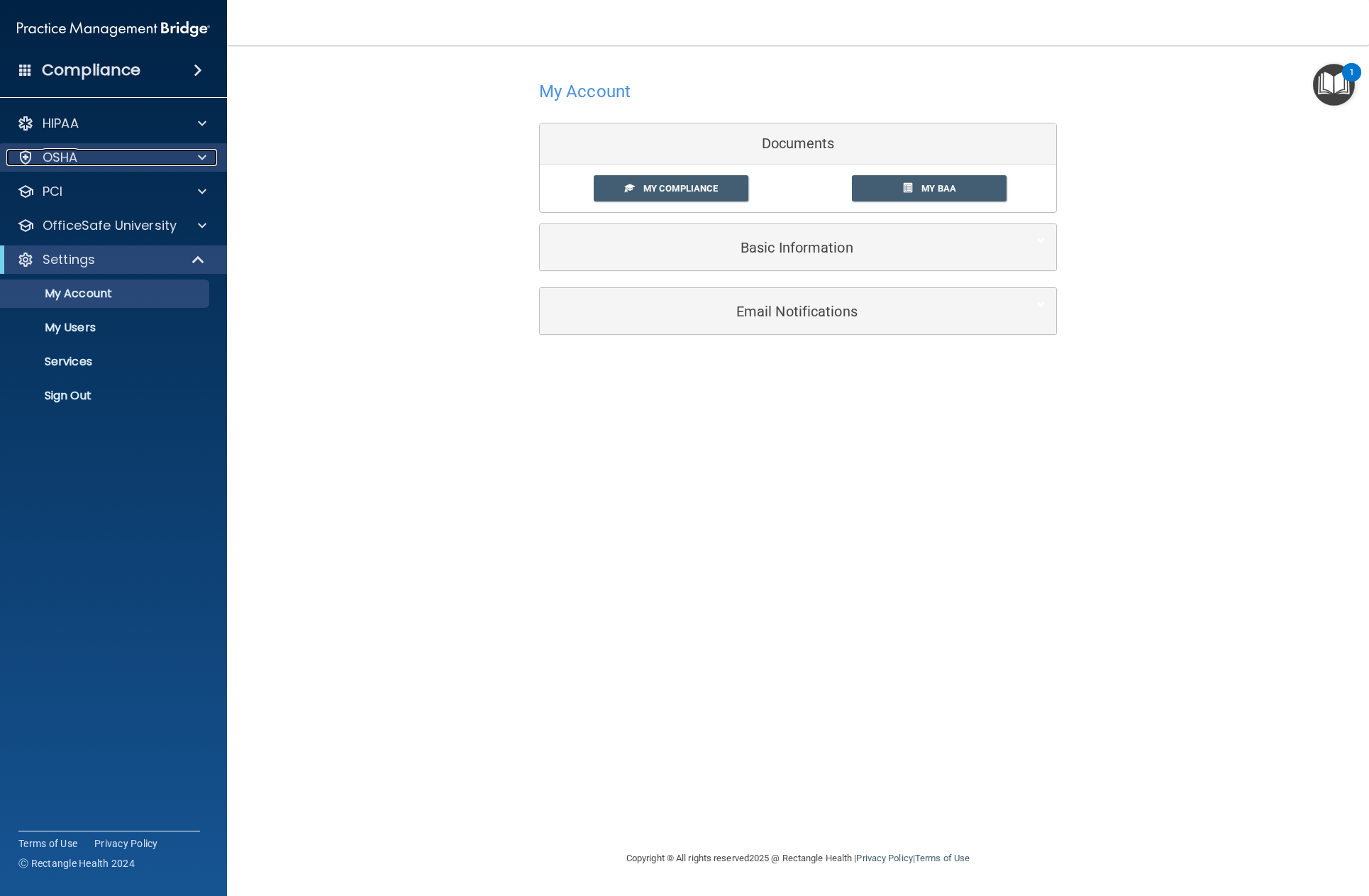
click at [201, 156] on span at bounding box center [202, 157] width 8 height 17
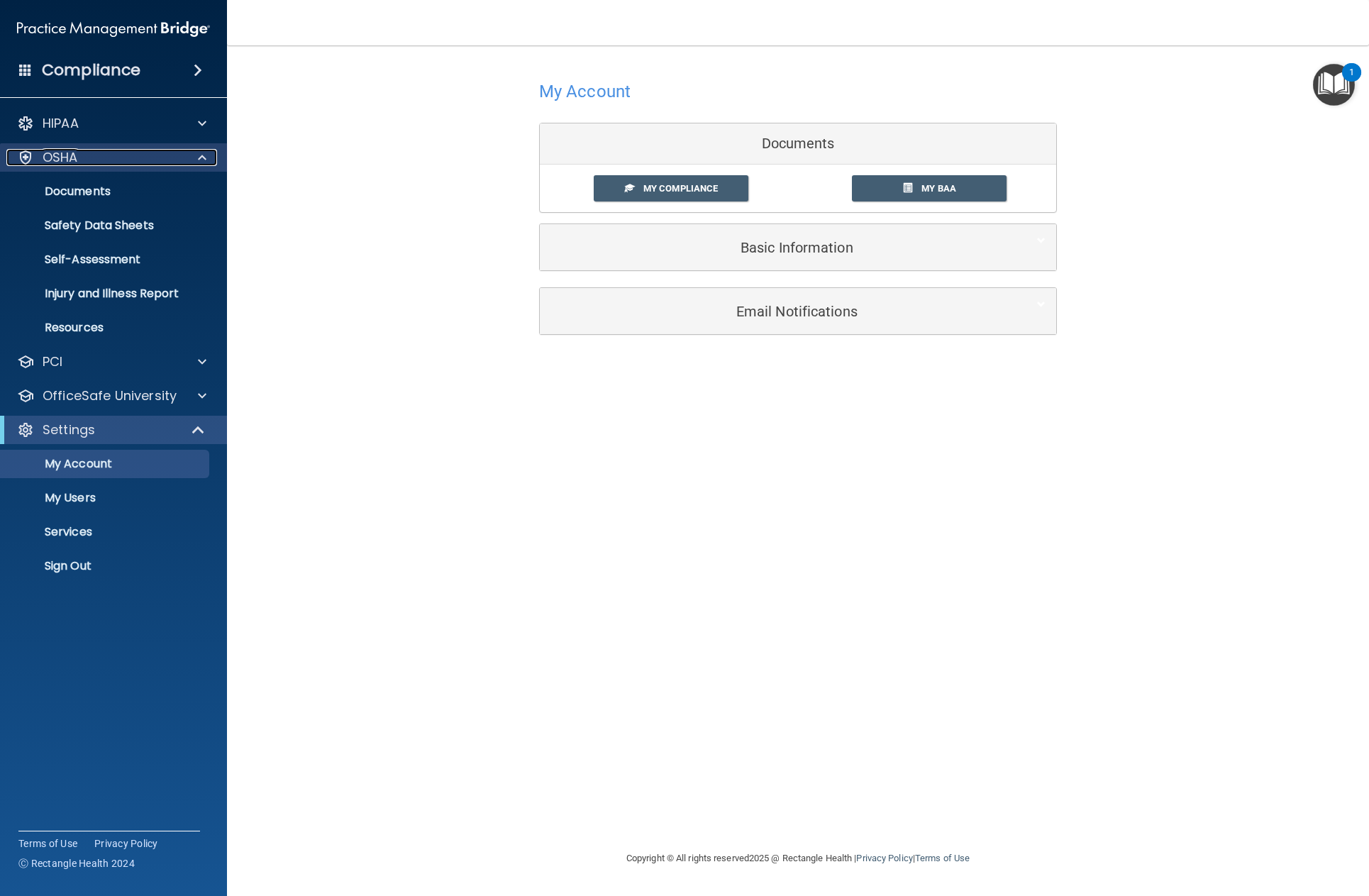
click at [201, 156] on span at bounding box center [202, 157] width 8 height 17
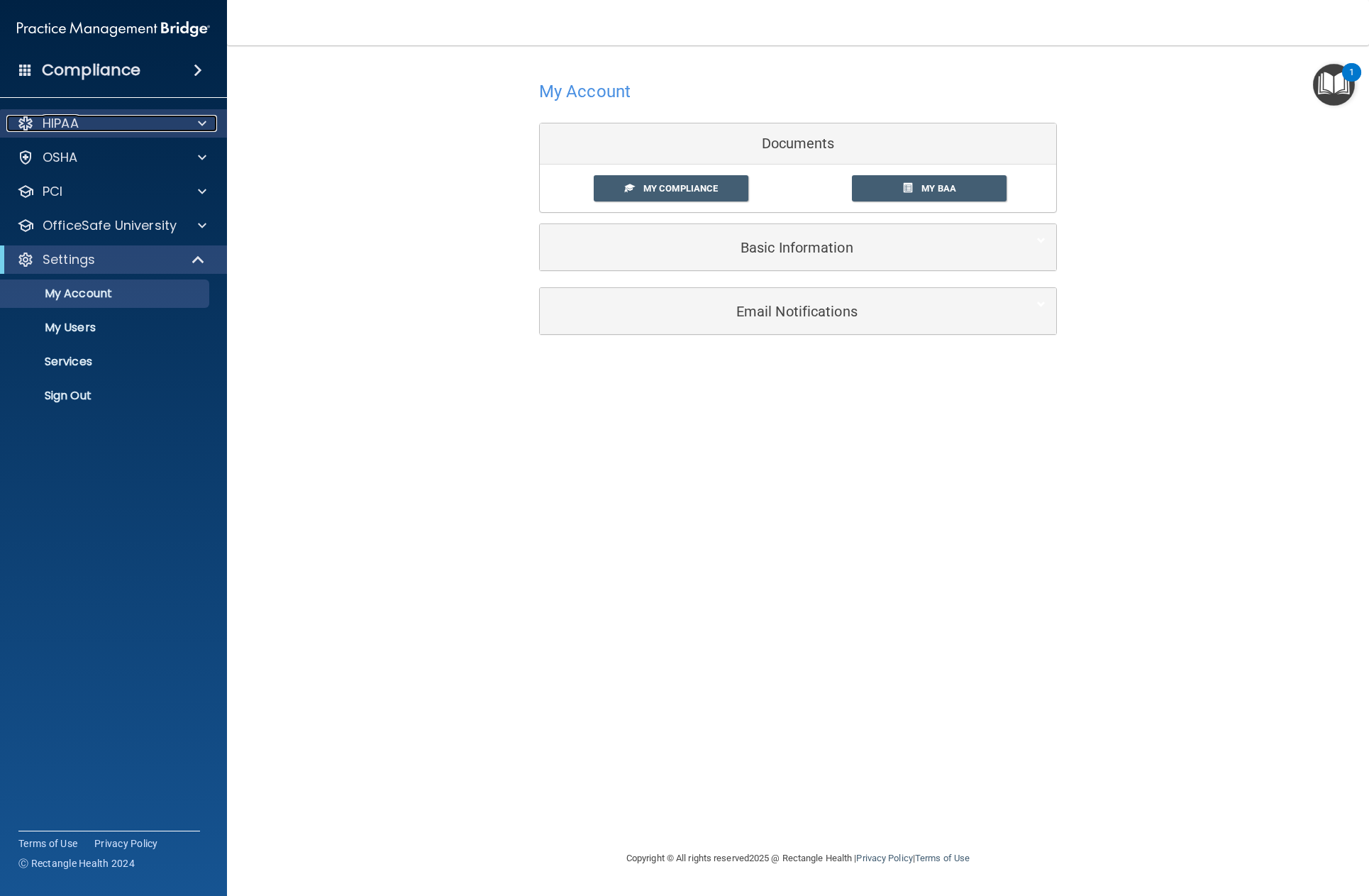
click at [209, 121] on div at bounding box center [200, 123] width 35 height 17
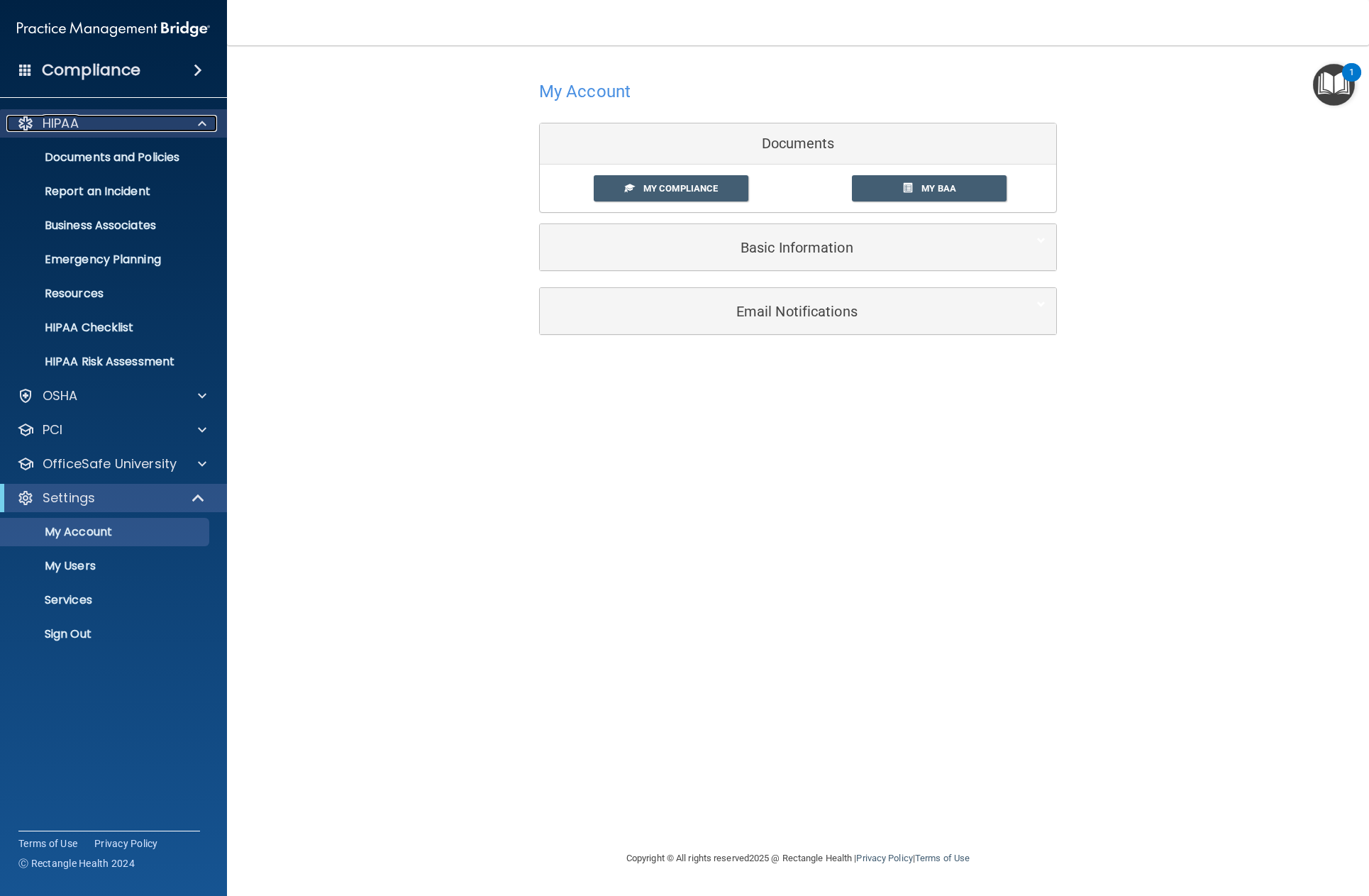
click at [209, 121] on div at bounding box center [200, 123] width 35 height 17
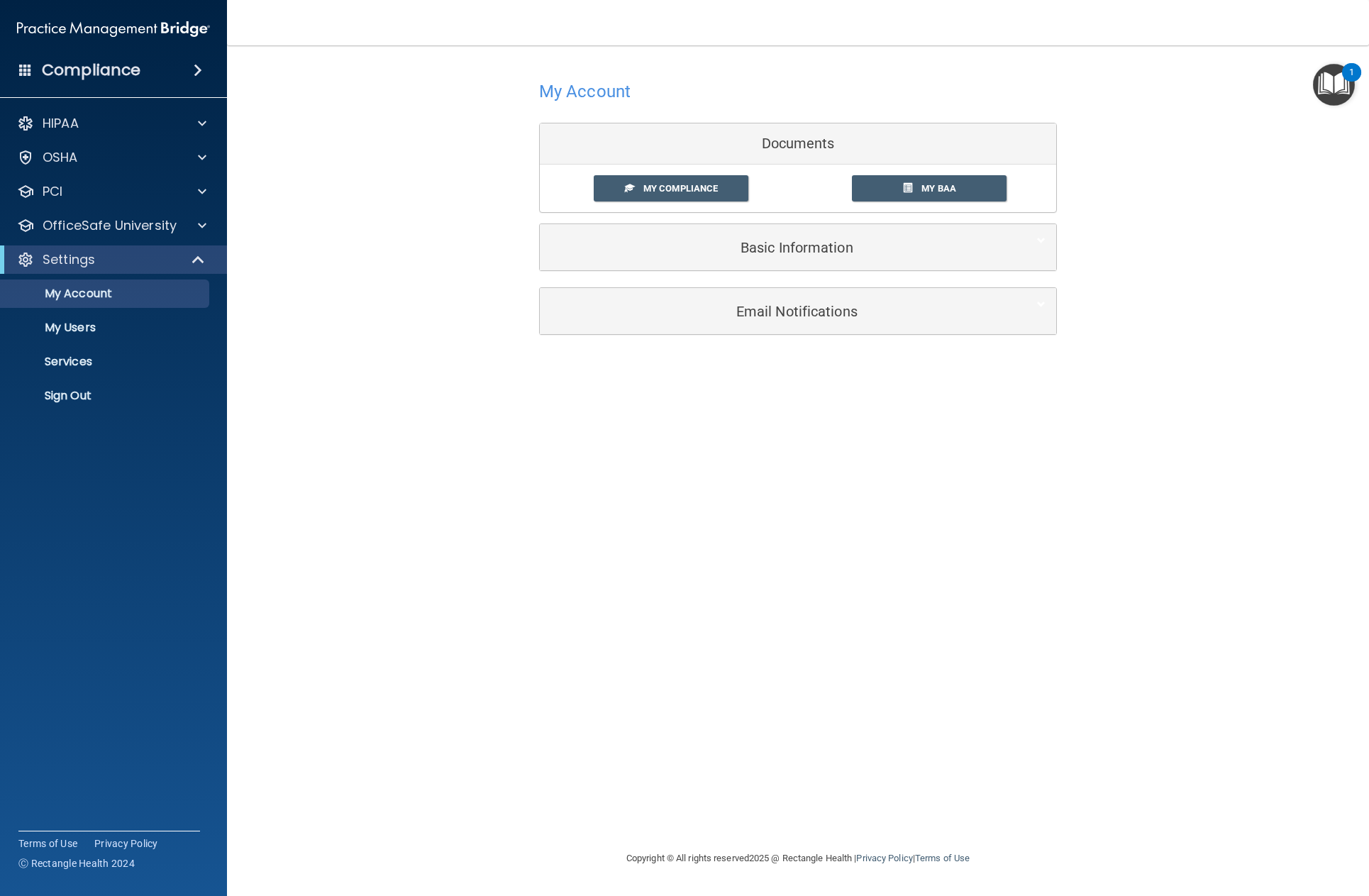
click at [200, 75] on span at bounding box center [197, 70] width 8 height 17
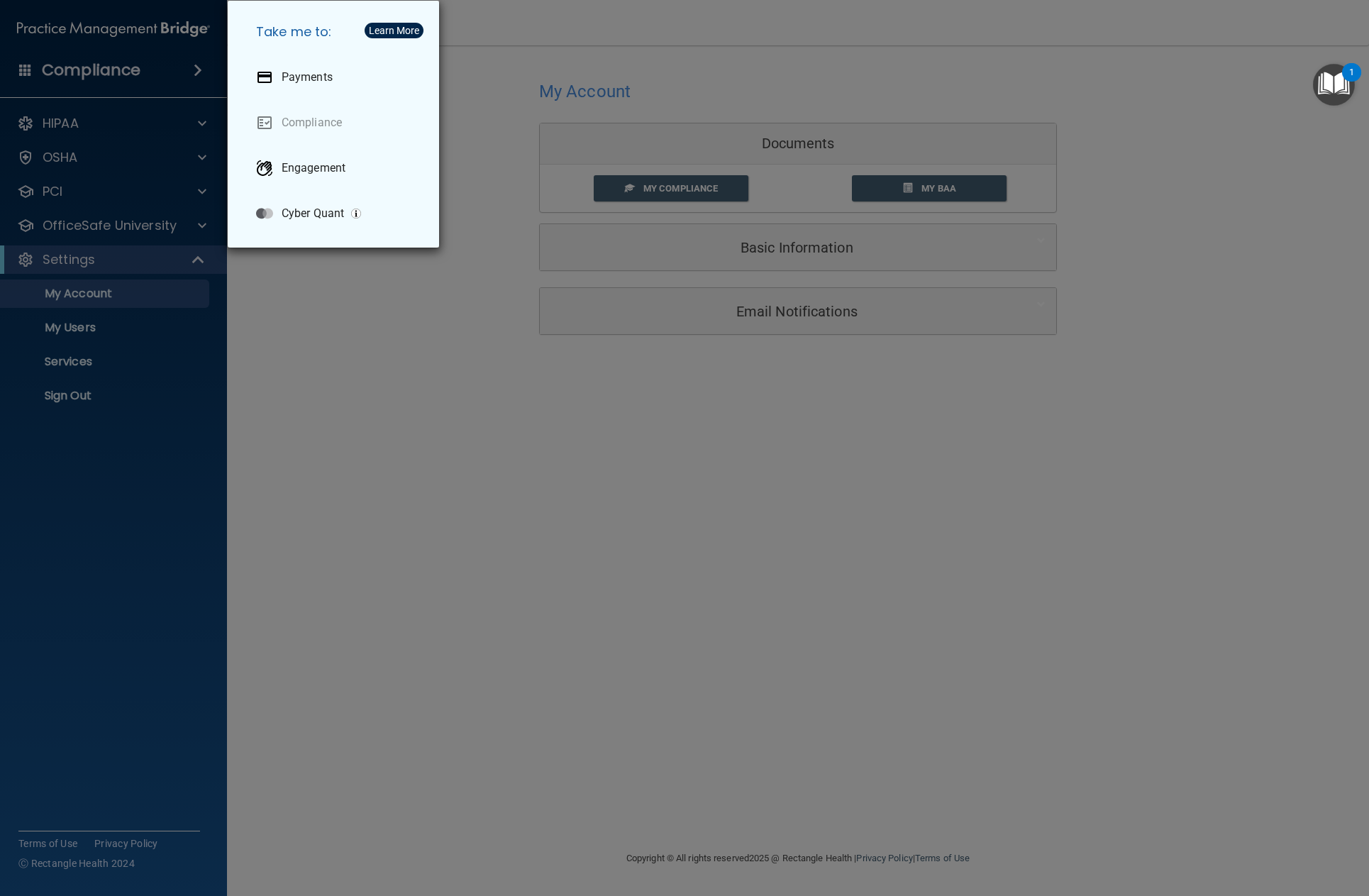
click at [200, 75] on div "Take me to: Payments Compliance Engagement Cyber Quant" at bounding box center [684, 448] width 1369 height 896
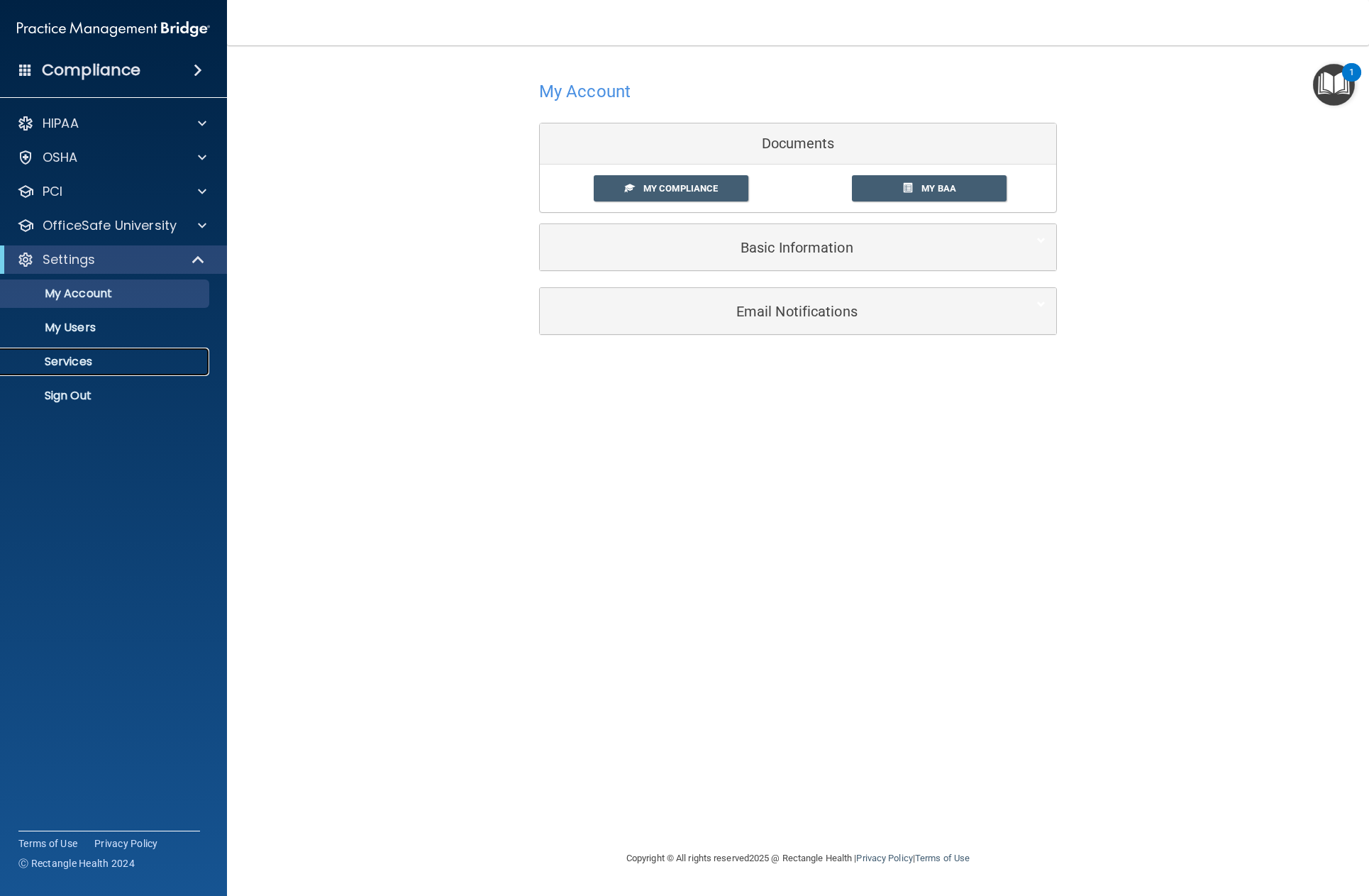
click at [81, 363] on p "Services" at bounding box center [106, 361] width 193 height 14
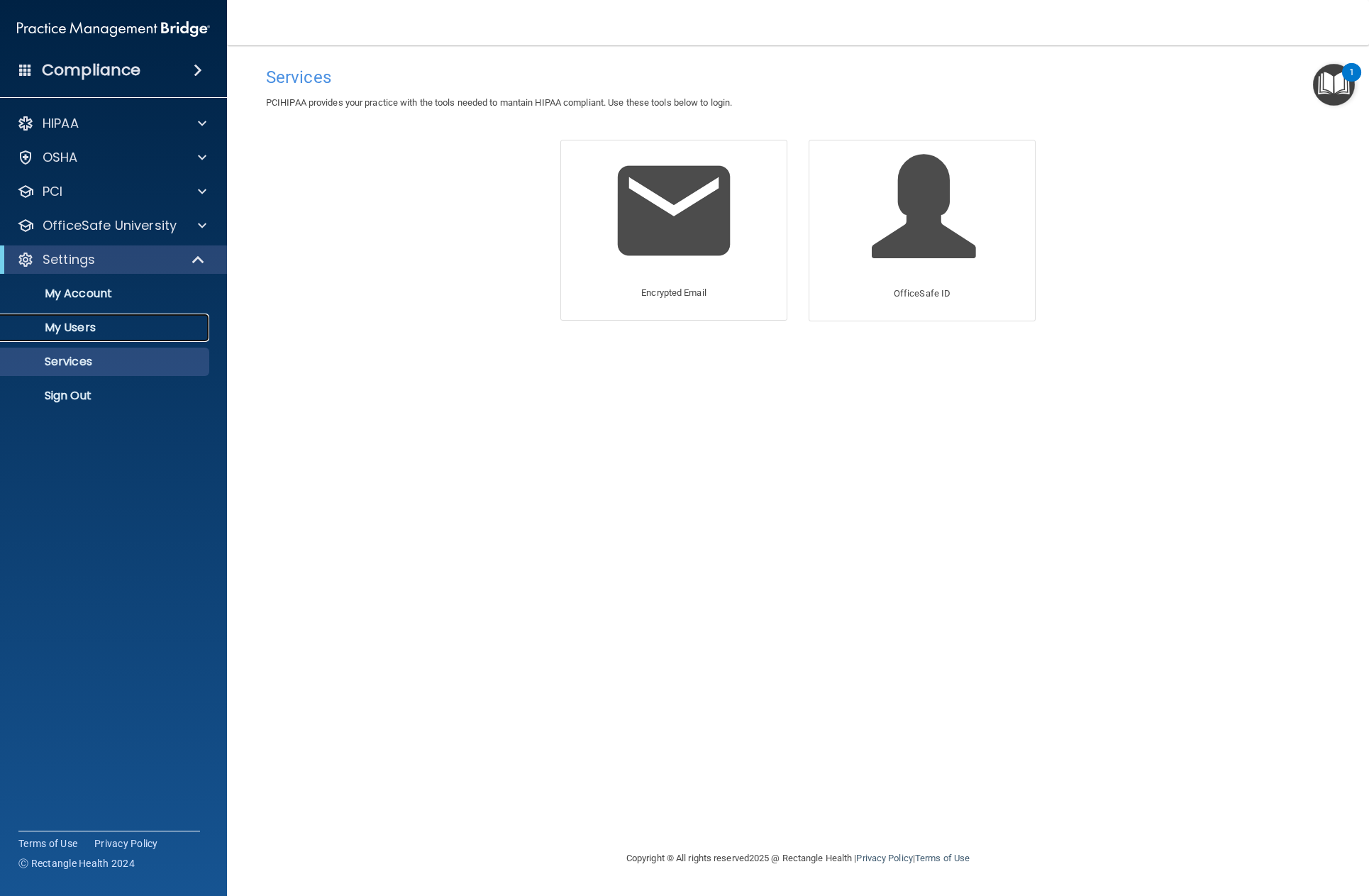
click at [87, 320] on p "My Users" at bounding box center [106, 327] width 193 height 14
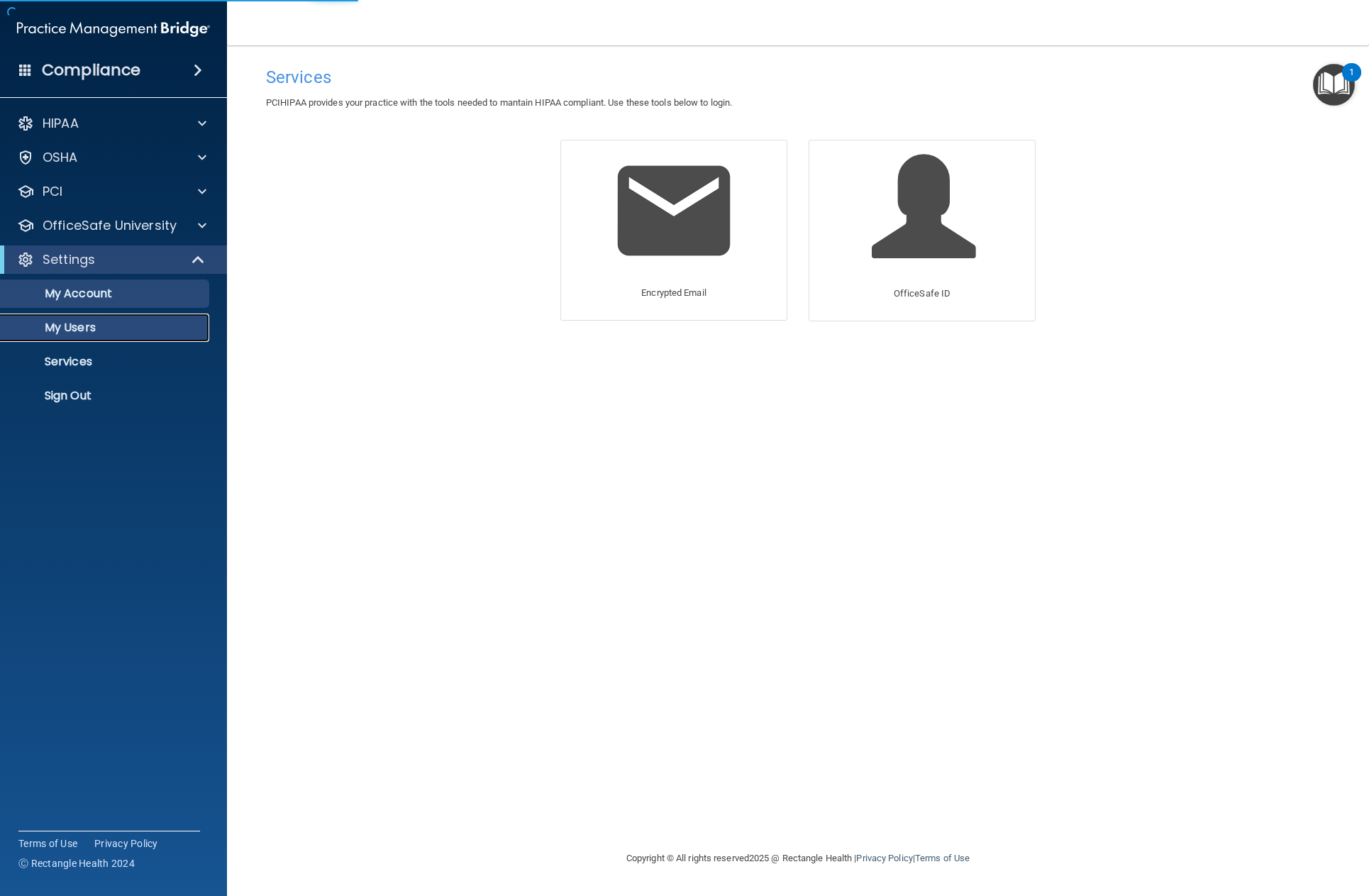
select select "20"
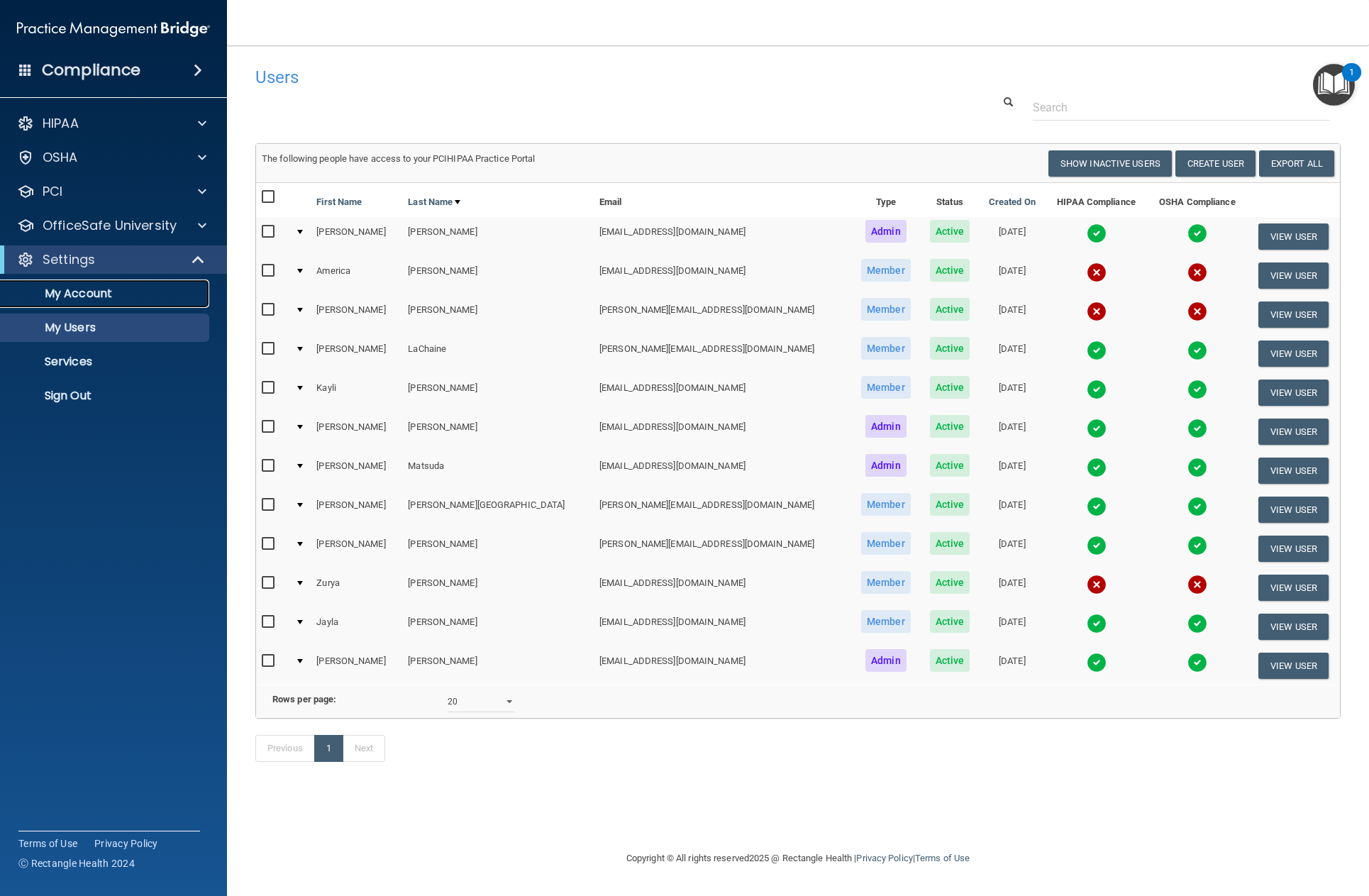
click at [92, 293] on p "My Account" at bounding box center [106, 294] width 193 height 14
